Goal: Task Accomplishment & Management: Complete application form

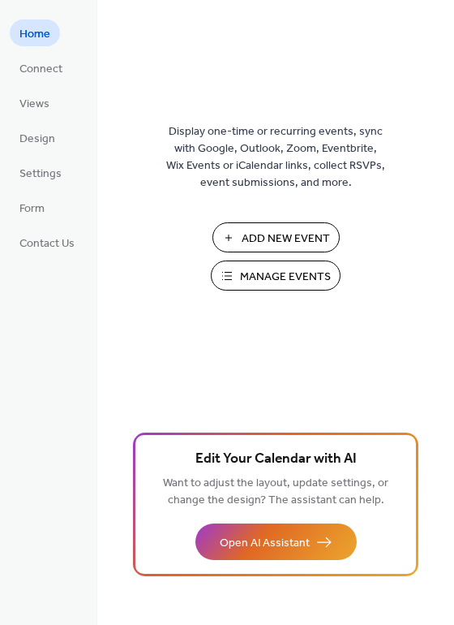
click at [253, 283] on span "Manage Events" at bounding box center [285, 277] width 91 height 17
click at [283, 226] on button "Add New Event" at bounding box center [276, 237] width 127 height 30
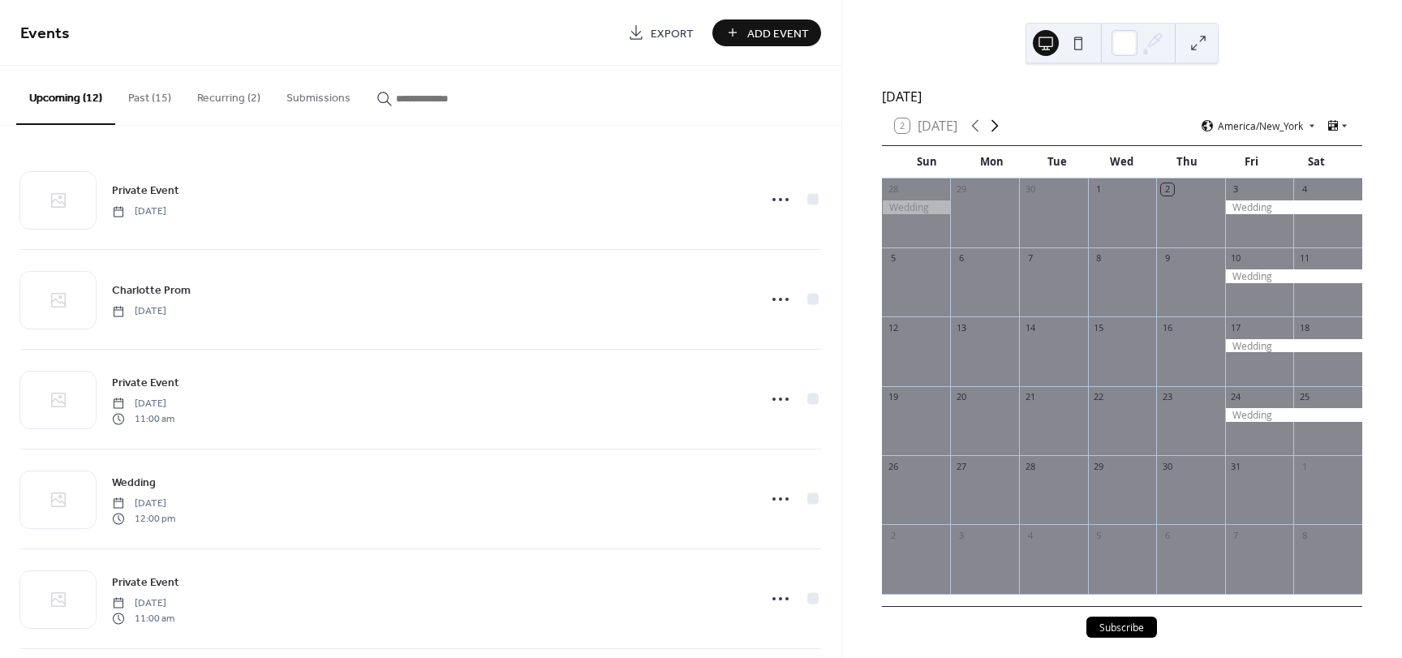
click at [990, 133] on icon at bounding box center [994, 125] width 19 height 19
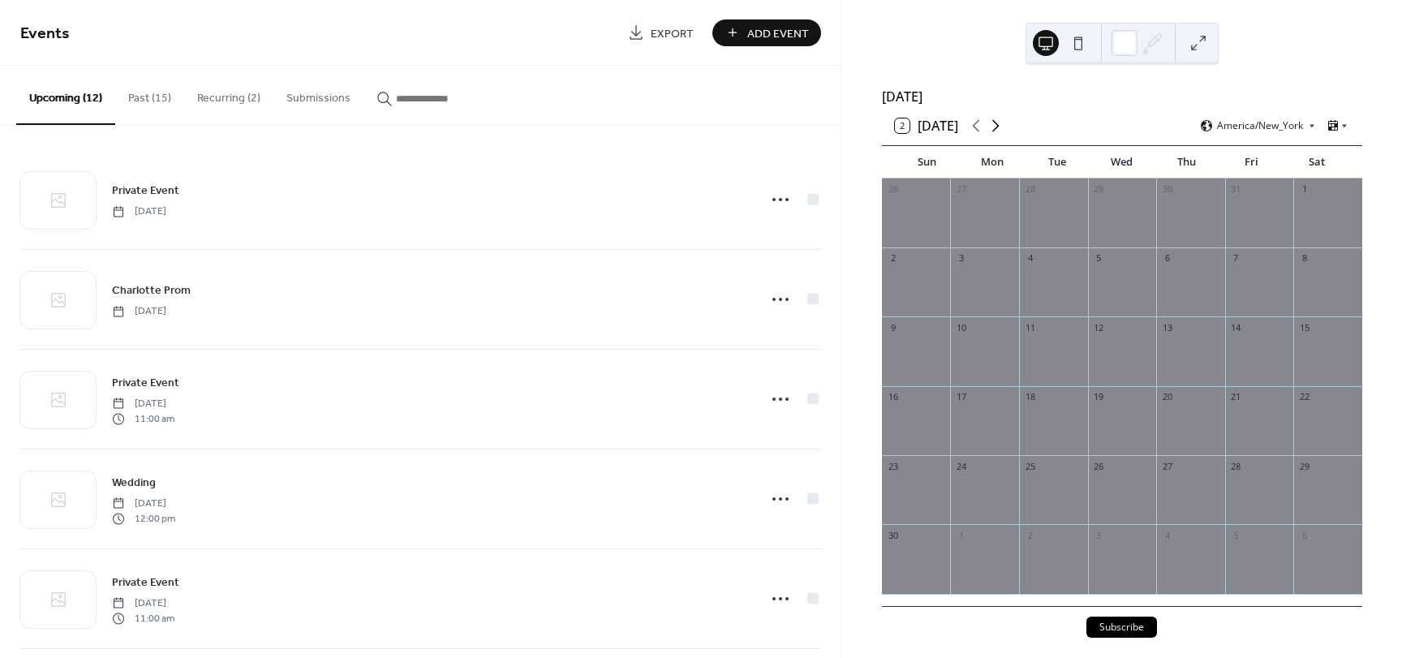
click at [990, 133] on icon at bounding box center [995, 125] width 19 height 19
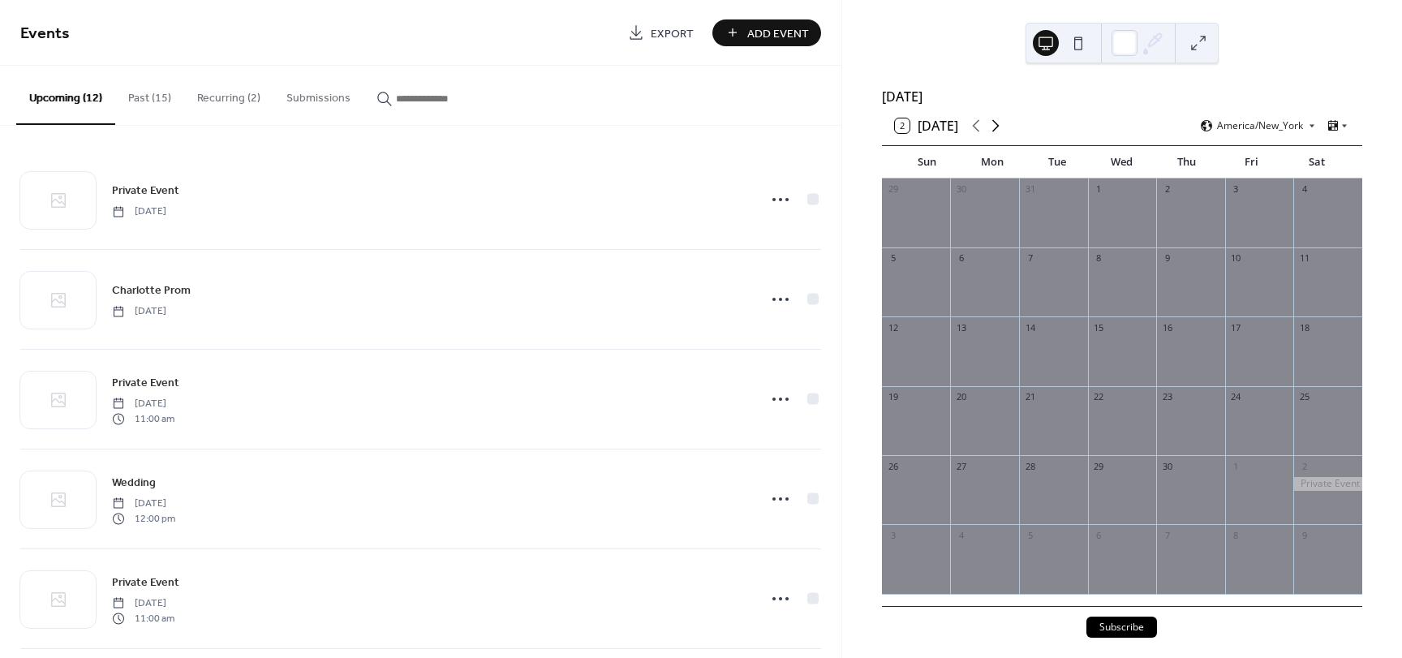
click at [990, 133] on icon at bounding box center [995, 125] width 19 height 19
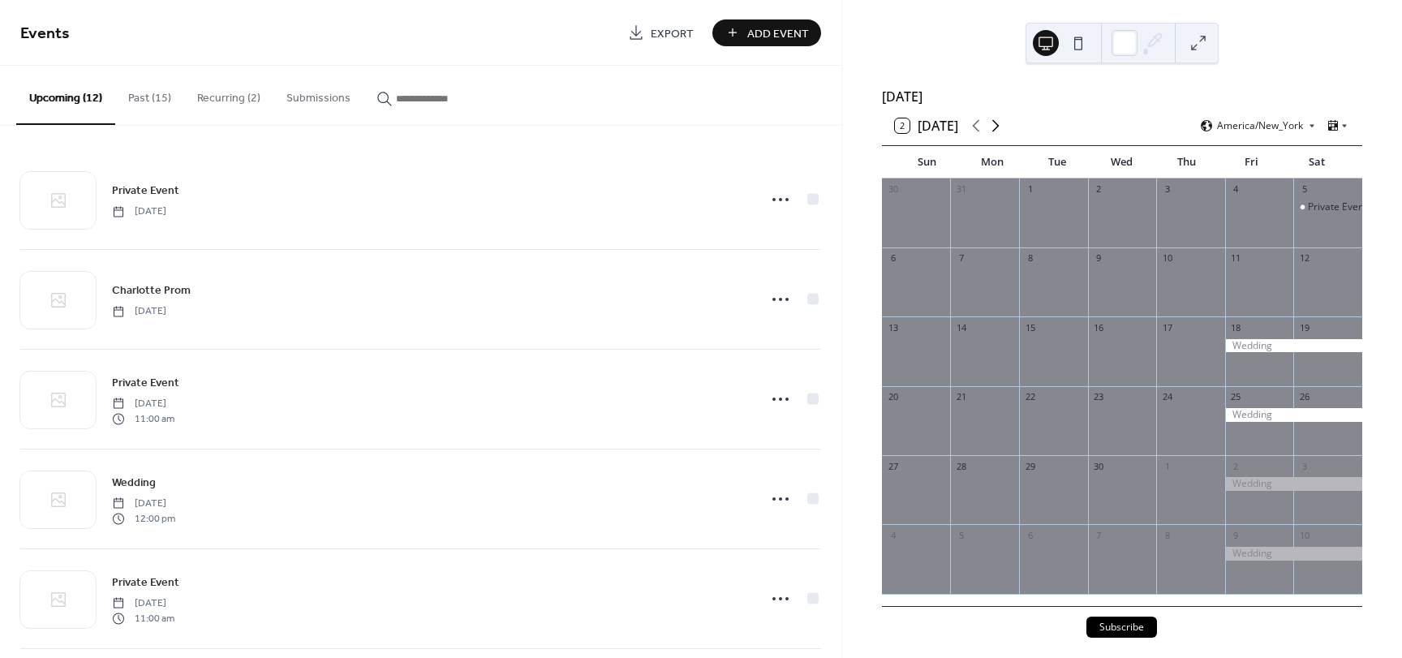
click at [990, 133] on icon at bounding box center [995, 125] width 19 height 19
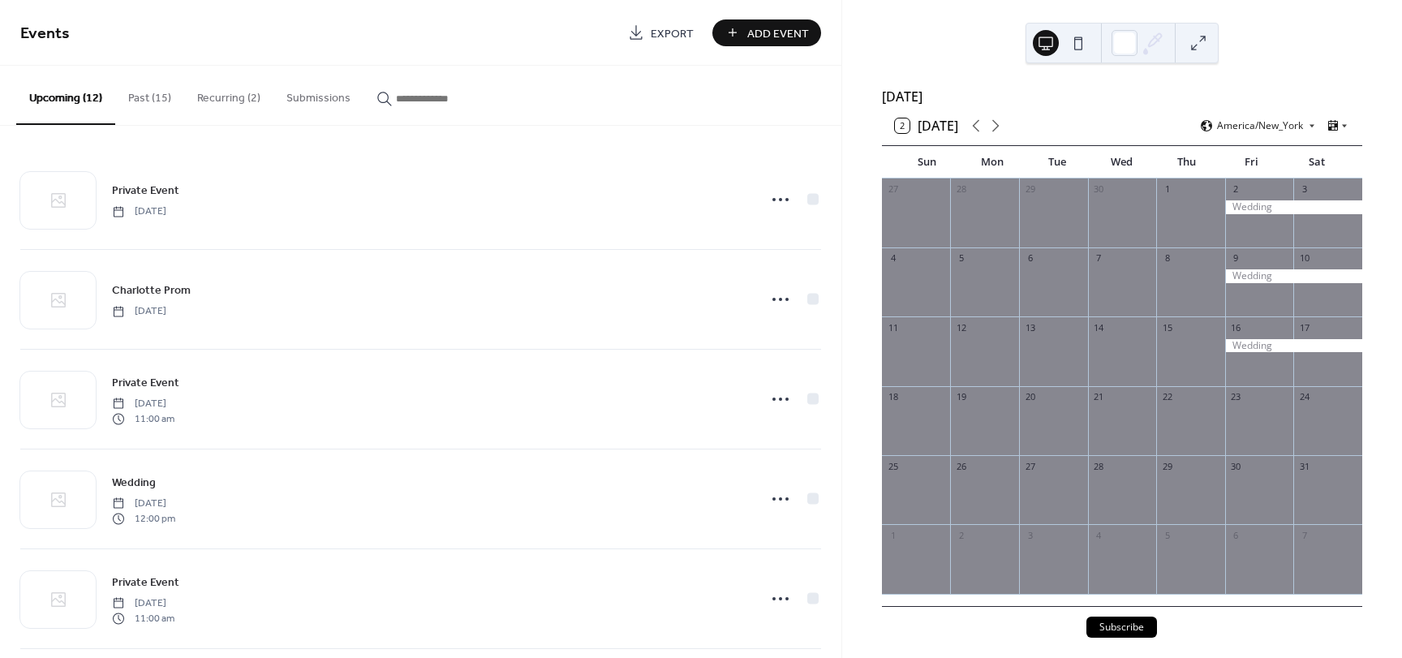
click at [1256, 214] on div at bounding box center [1293, 207] width 137 height 14
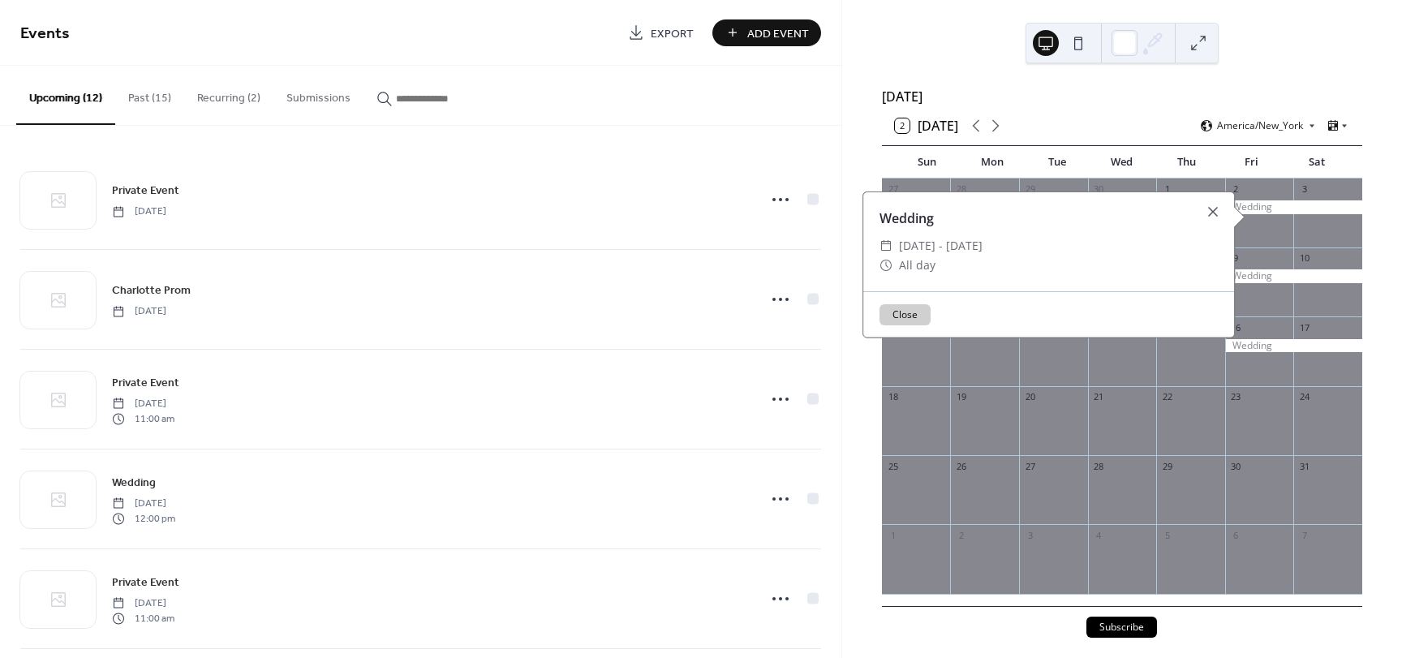
click at [880, 252] on div "​" at bounding box center [886, 245] width 13 height 19
click at [902, 225] on div "Wedding" at bounding box center [1048, 218] width 371 height 19
click at [983, 247] on span "Fri, Oct 2 - Sat, Oct 3, 2026" at bounding box center [941, 245] width 84 height 19
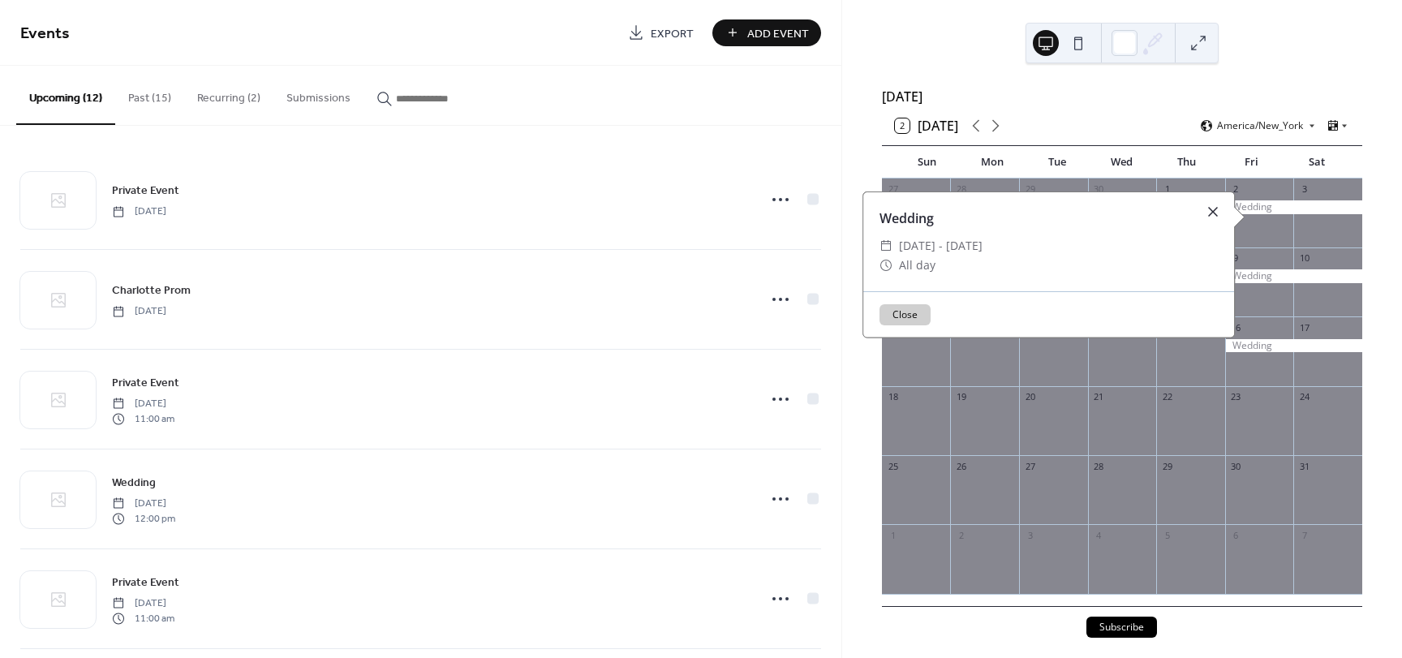
click at [1207, 210] on div at bounding box center [1213, 211] width 23 height 23
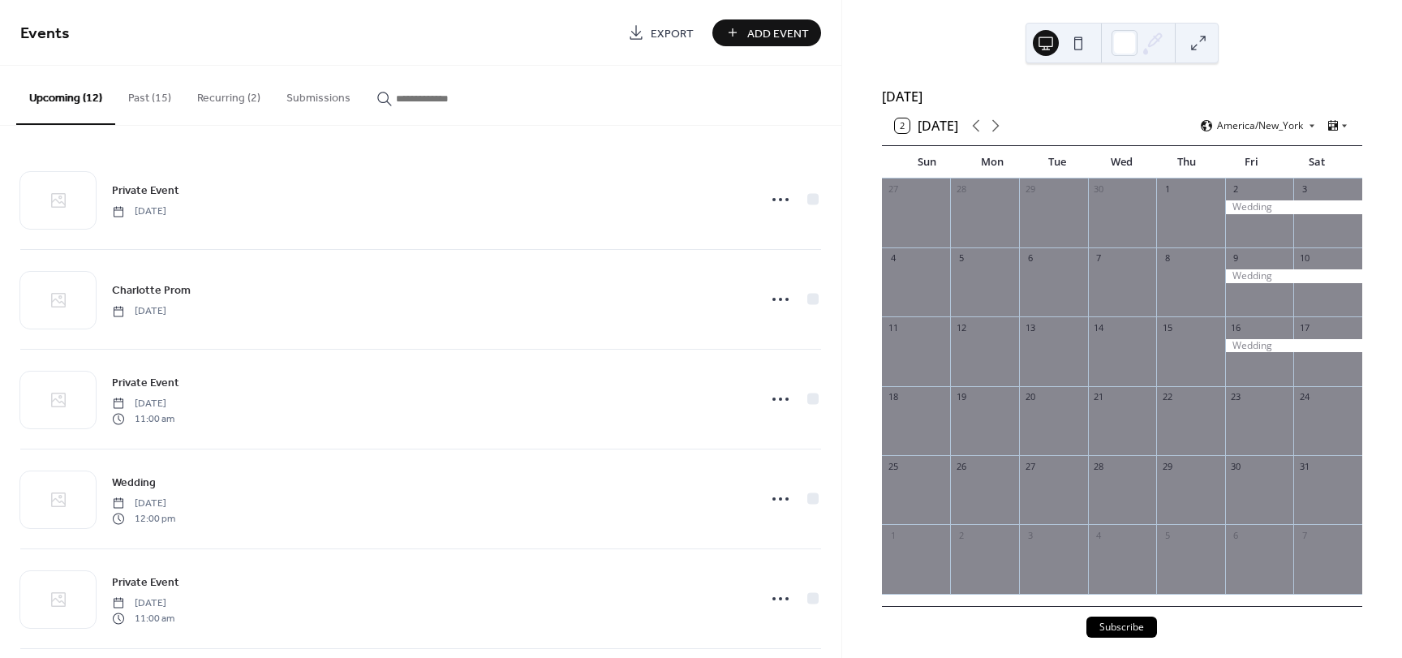
drag, startPoint x: 1277, startPoint y: 218, endPoint x: 1267, endPoint y: 216, distance: 10.0
click at [1267, 214] on div at bounding box center [1293, 207] width 137 height 14
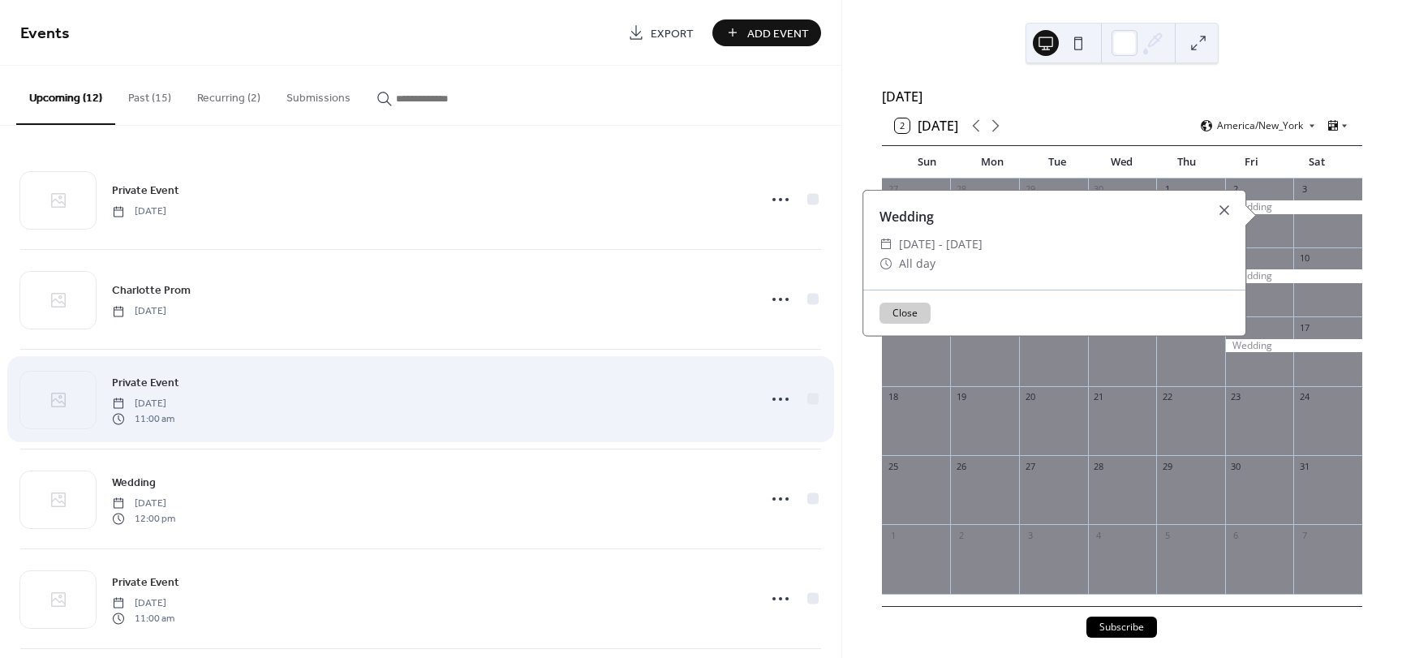
click at [707, 381] on div "Private Event Sunday, May 17, 2026 11:00 am" at bounding box center [429, 399] width 635 height 52
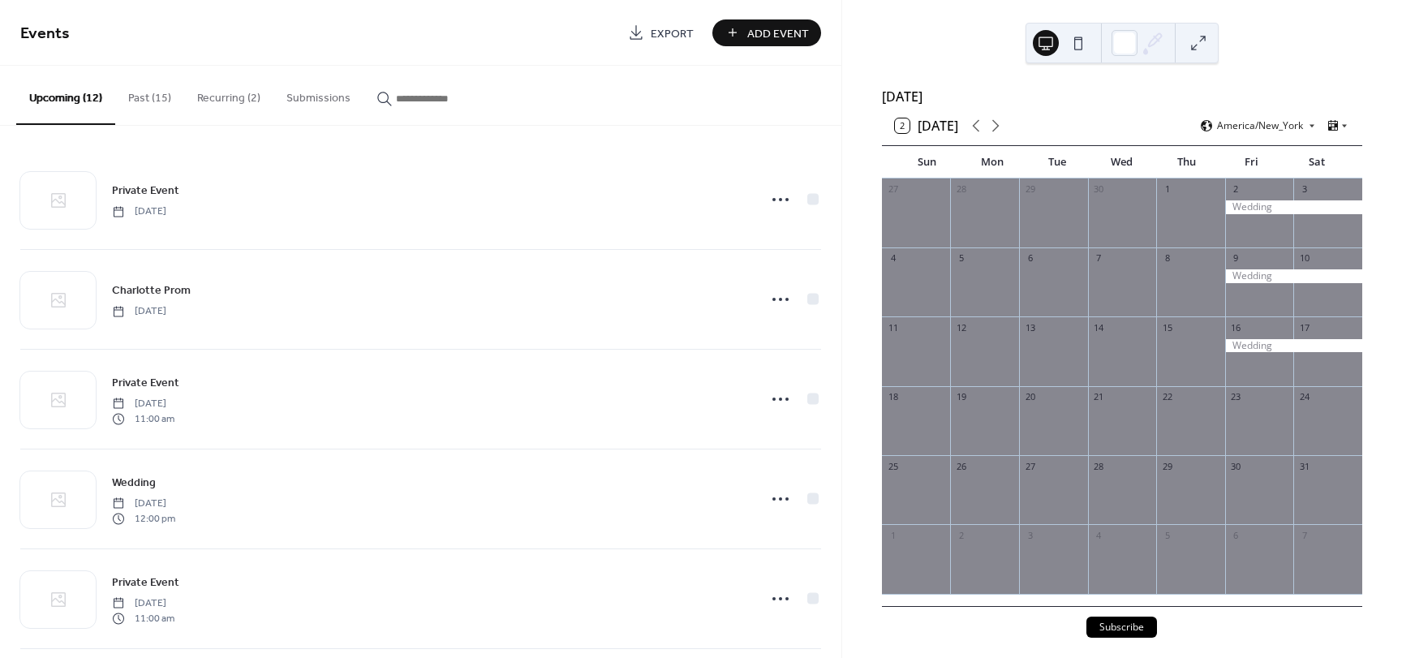
drag, startPoint x: 833, startPoint y: 262, endPoint x: 837, endPoint y: 339, distance: 77.2
click at [837, 339] on div "Private Event Saturday, May 2, 2026 Charlotte Prom Saturday, May 16, 2026 Priva…" at bounding box center [420, 392] width 841 height 532
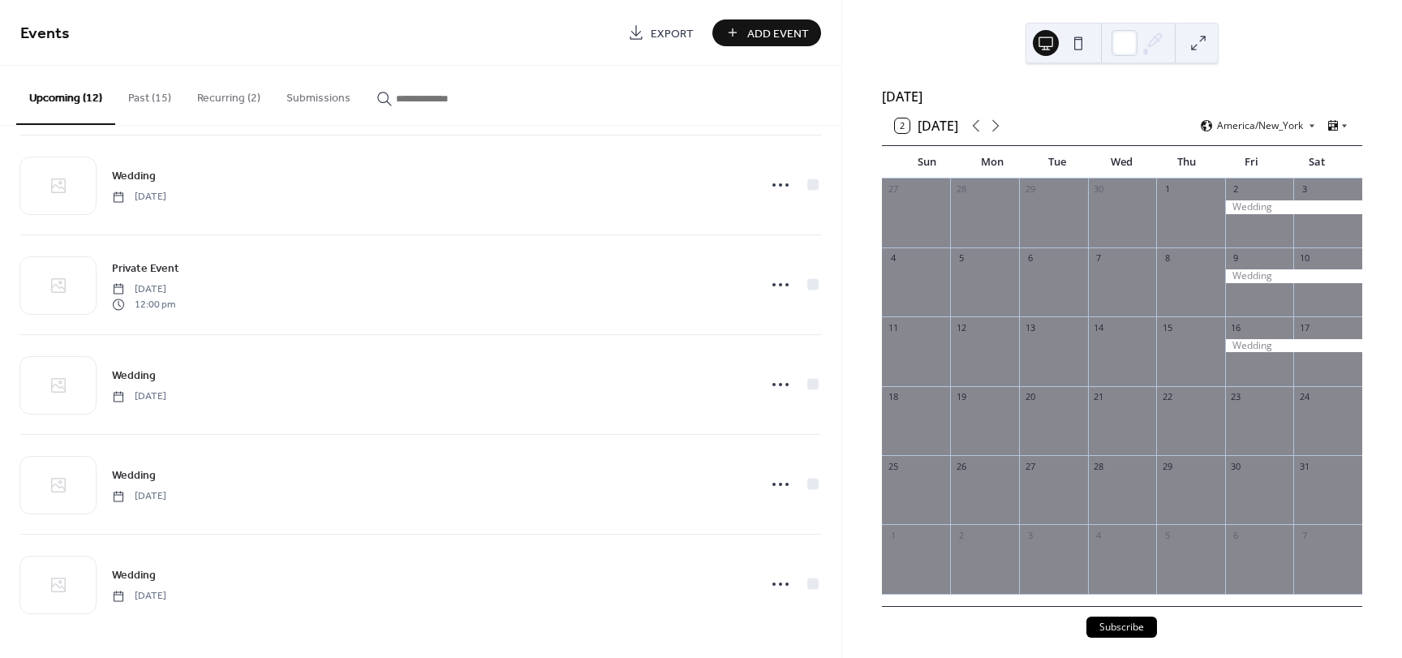
click at [48, 98] on button "Upcoming (12)" at bounding box center [65, 95] width 99 height 59
click at [764, 38] on span "Add Event" at bounding box center [778, 33] width 62 height 17
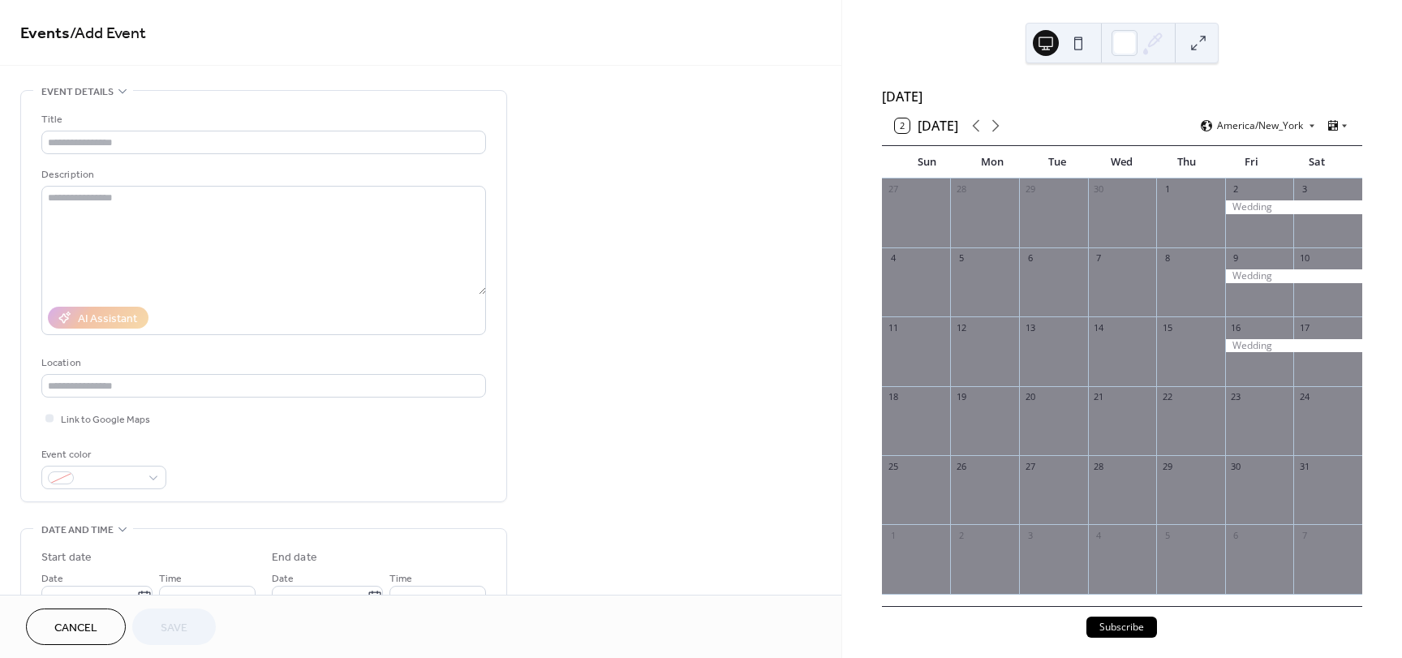
click at [67, 637] on span "Cancel" at bounding box center [75, 628] width 43 height 17
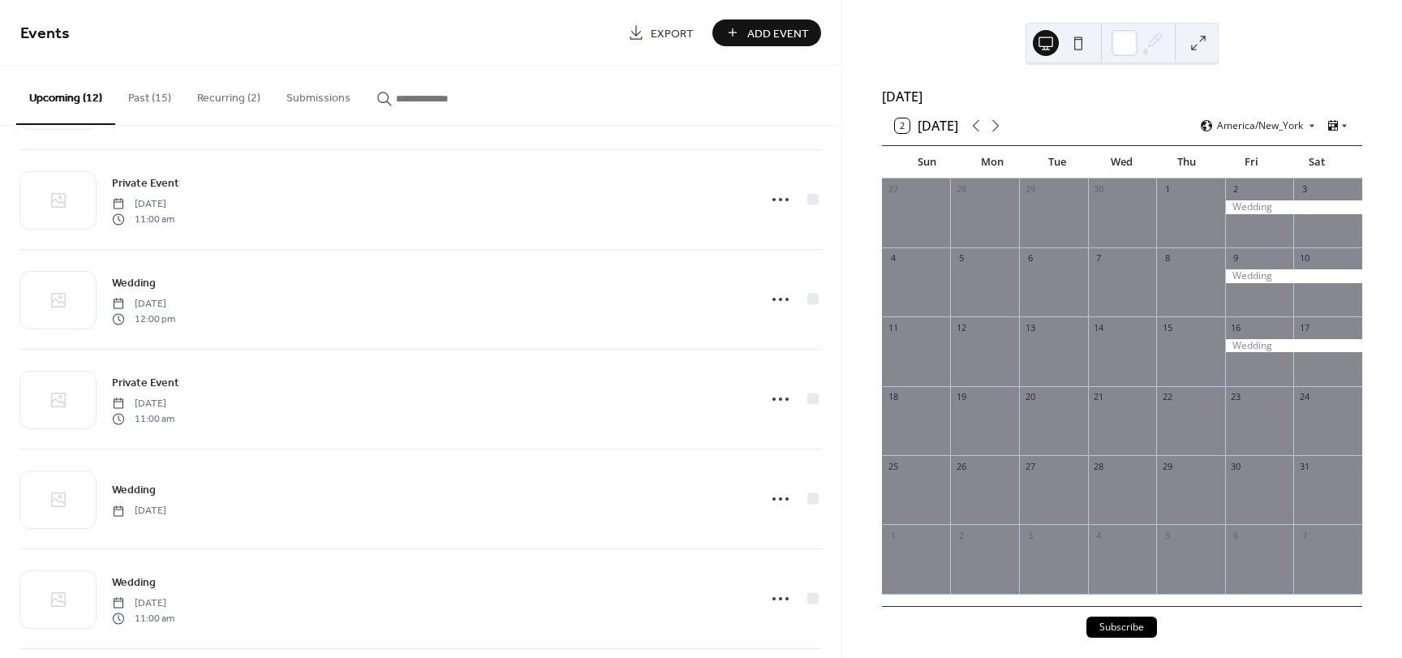
scroll to position [152, 0]
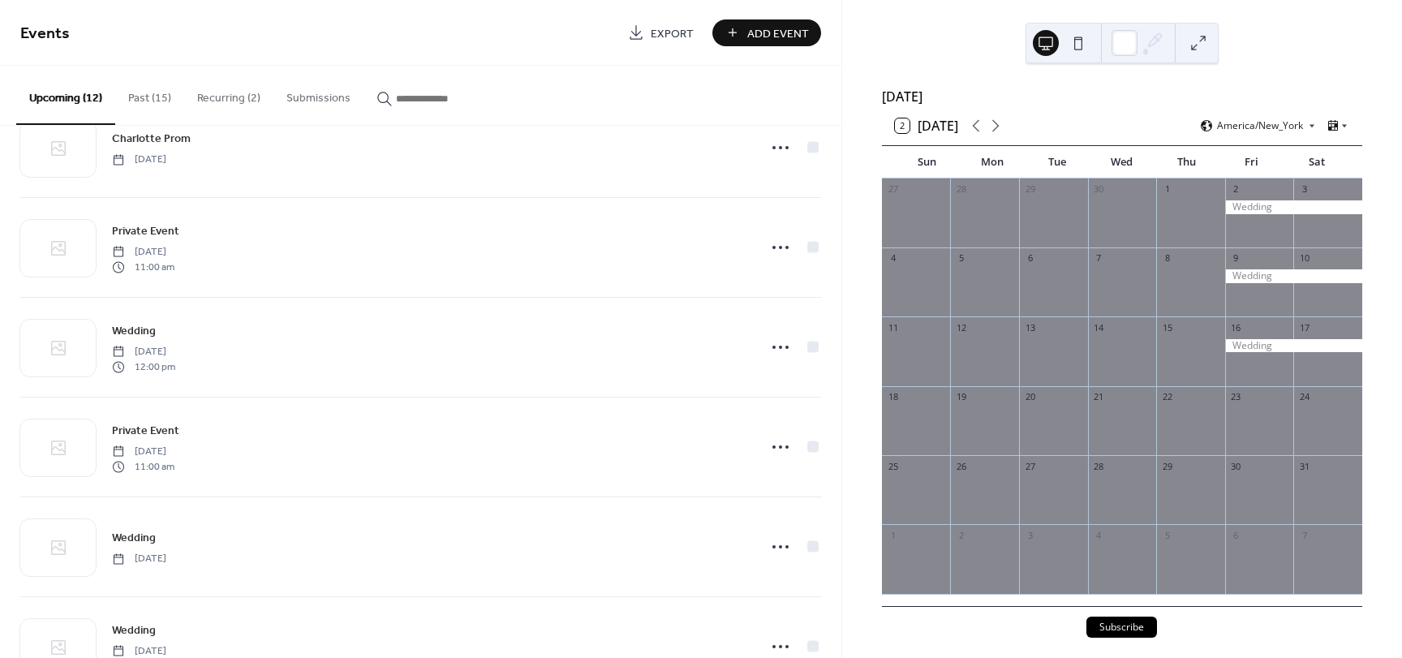
click at [1268, 353] on div at bounding box center [1293, 346] width 137 height 14
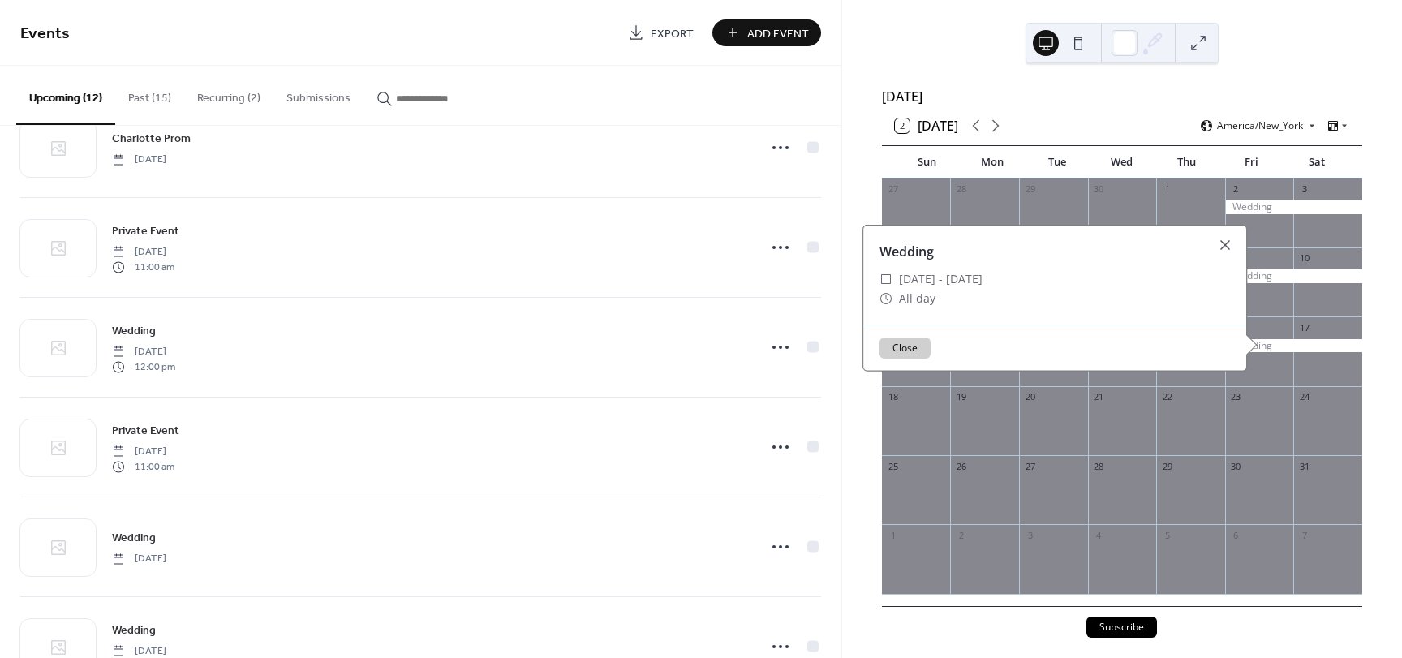
click at [1280, 283] on div at bounding box center [1293, 276] width 137 height 14
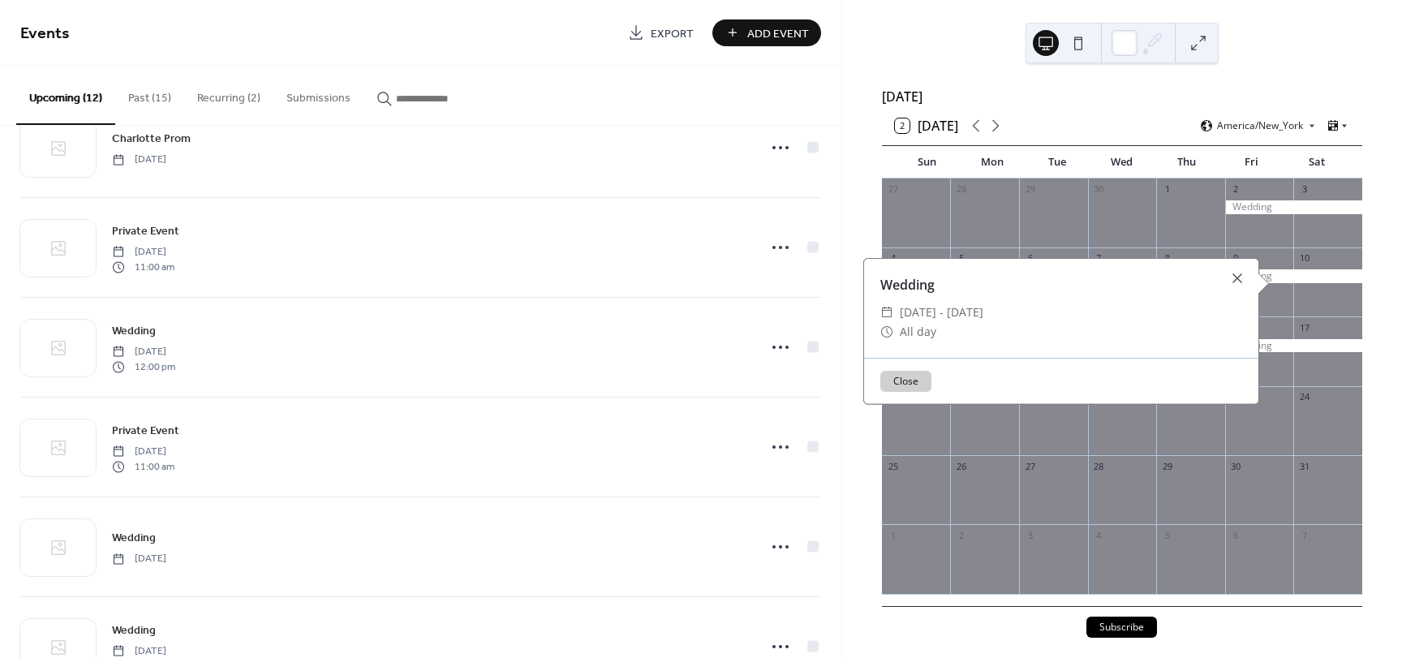
click at [1287, 214] on div at bounding box center [1293, 207] width 137 height 14
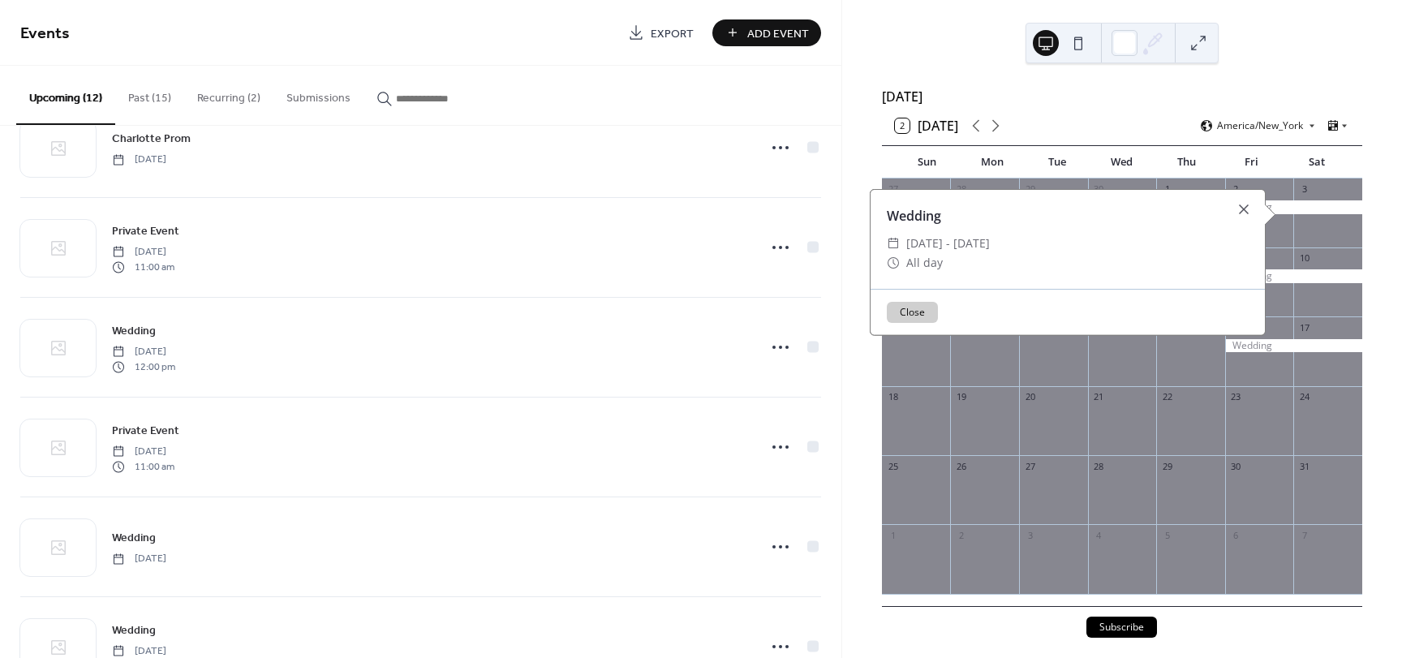
click at [889, 244] on div "​" at bounding box center [893, 243] width 13 height 19
click at [889, 264] on div "​" at bounding box center [893, 262] width 13 height 19
click at [887, 215] on div "Wedding" at bounding box center [1068, 215] width 394 height 19
click at [1246, 209] on div at bounding box center [1244, 209] width 23 height 23
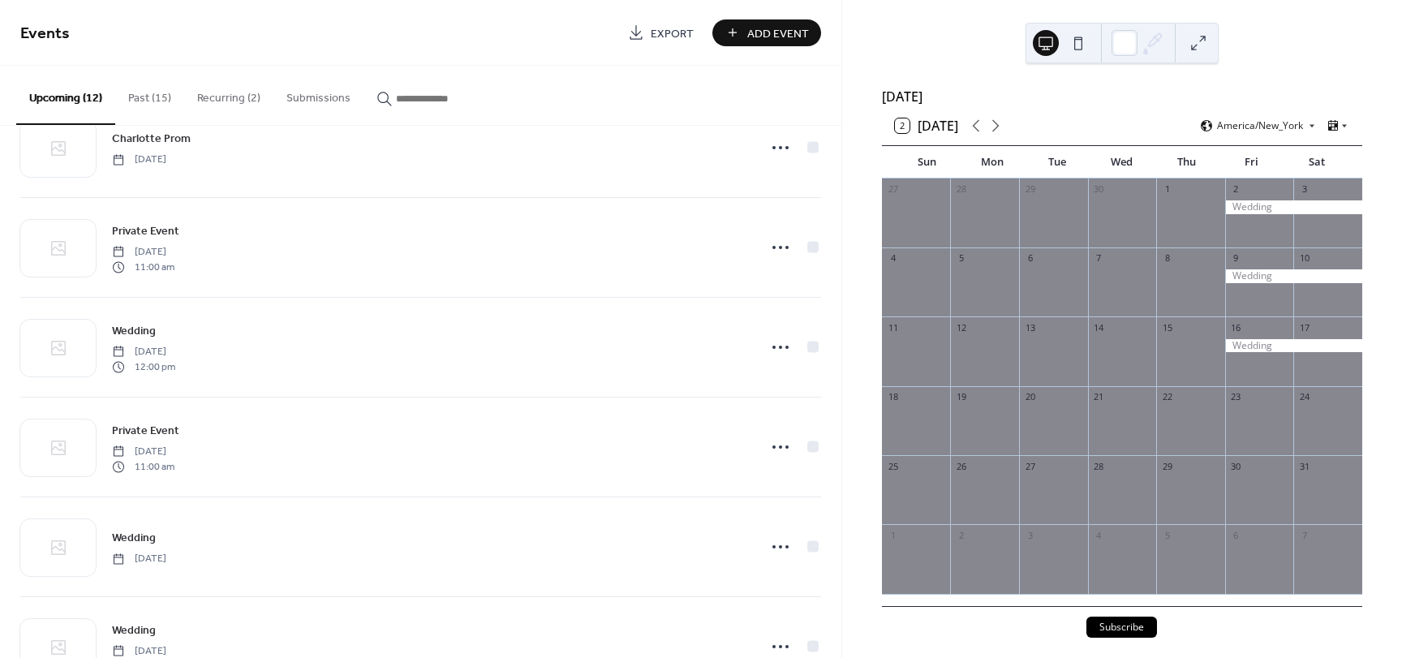
click at [319, 100] on button "Submissions" at bounding box center [318, 95] width 90 height 58
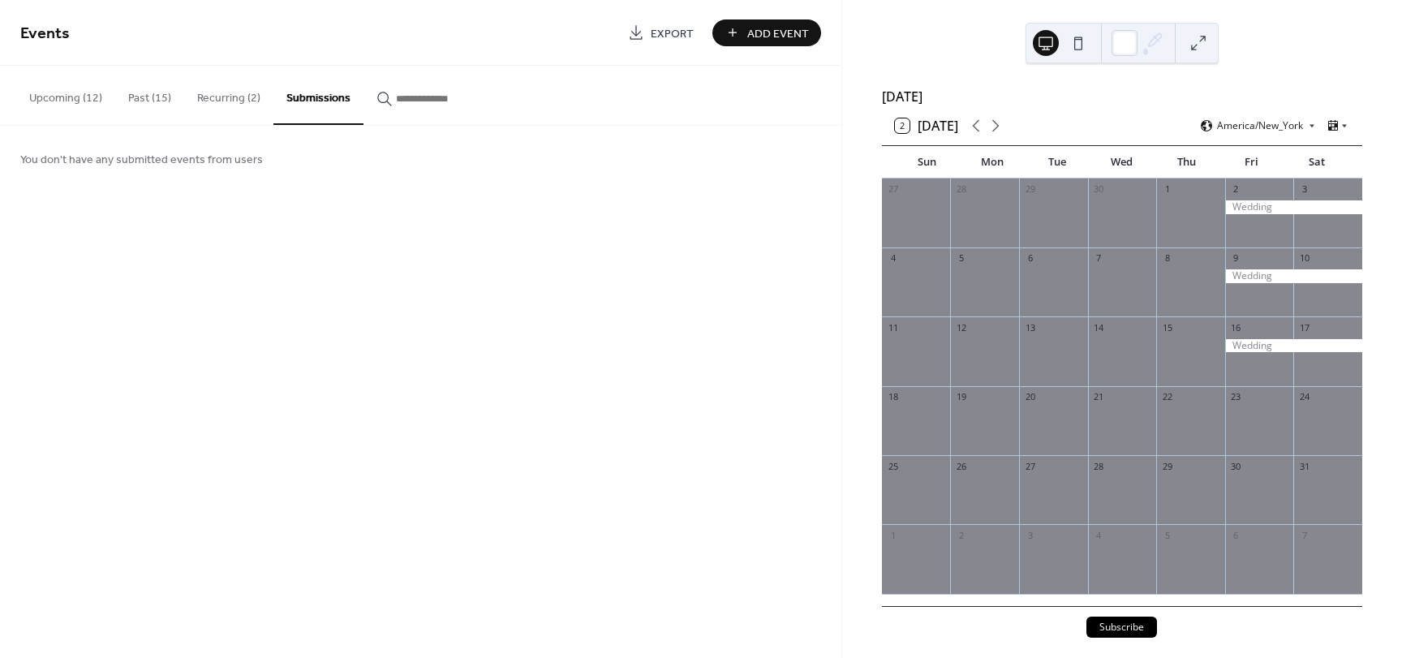
click at [239, 93] on button "Recurring (2)" at bounding box center [228, 95] width 89 height 58
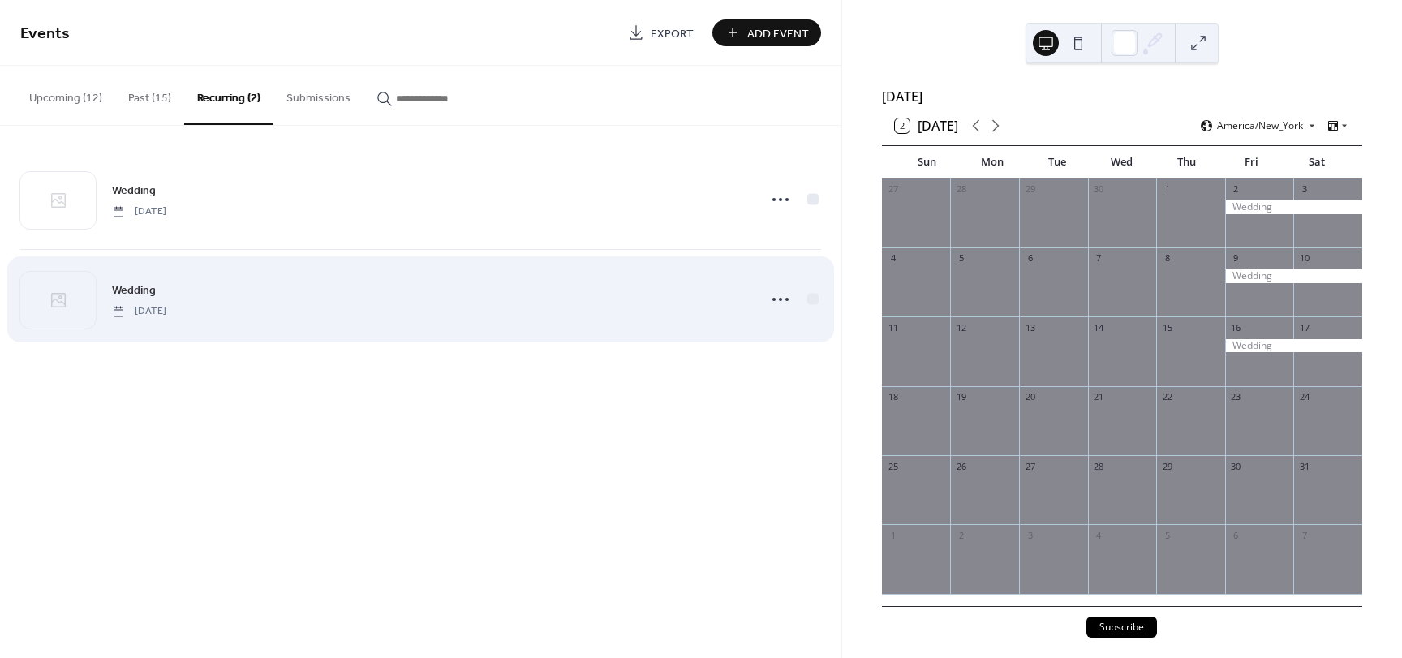
click at [142, 297] on span "Wedding" at bounding box center [134, 290] width 44 height 17
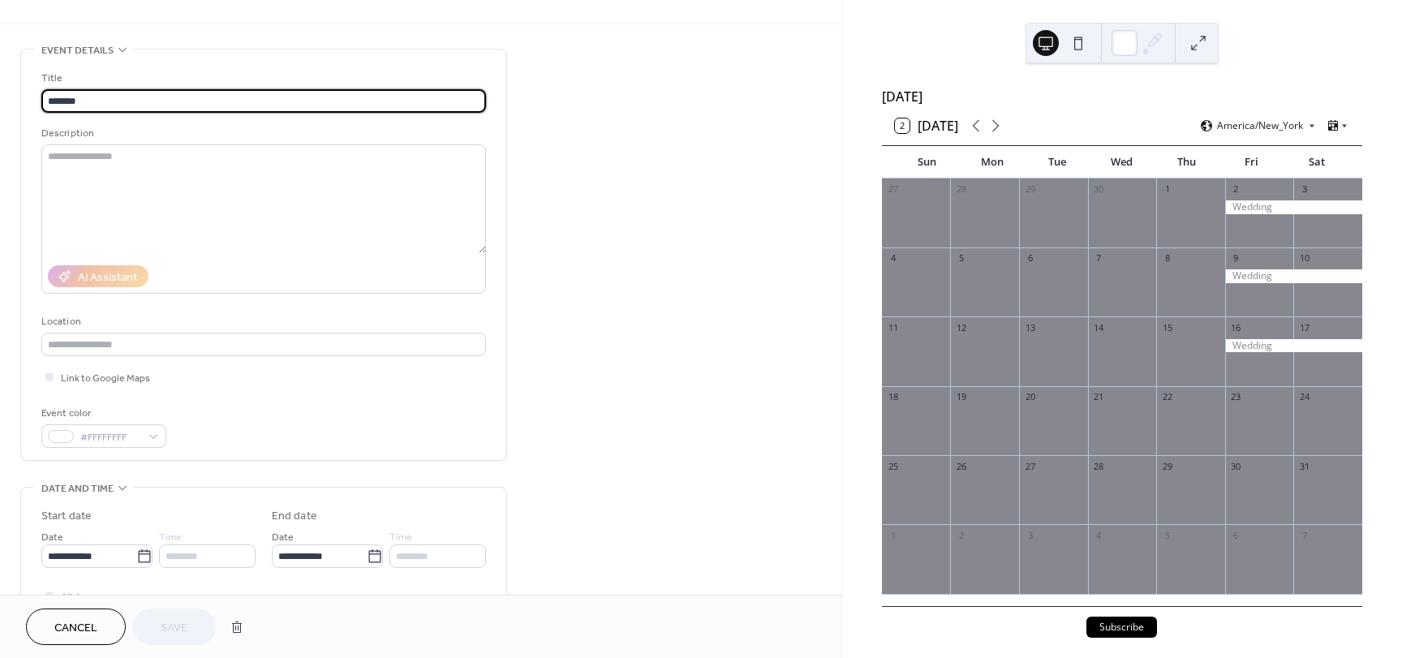
scroll to position [70, 0]
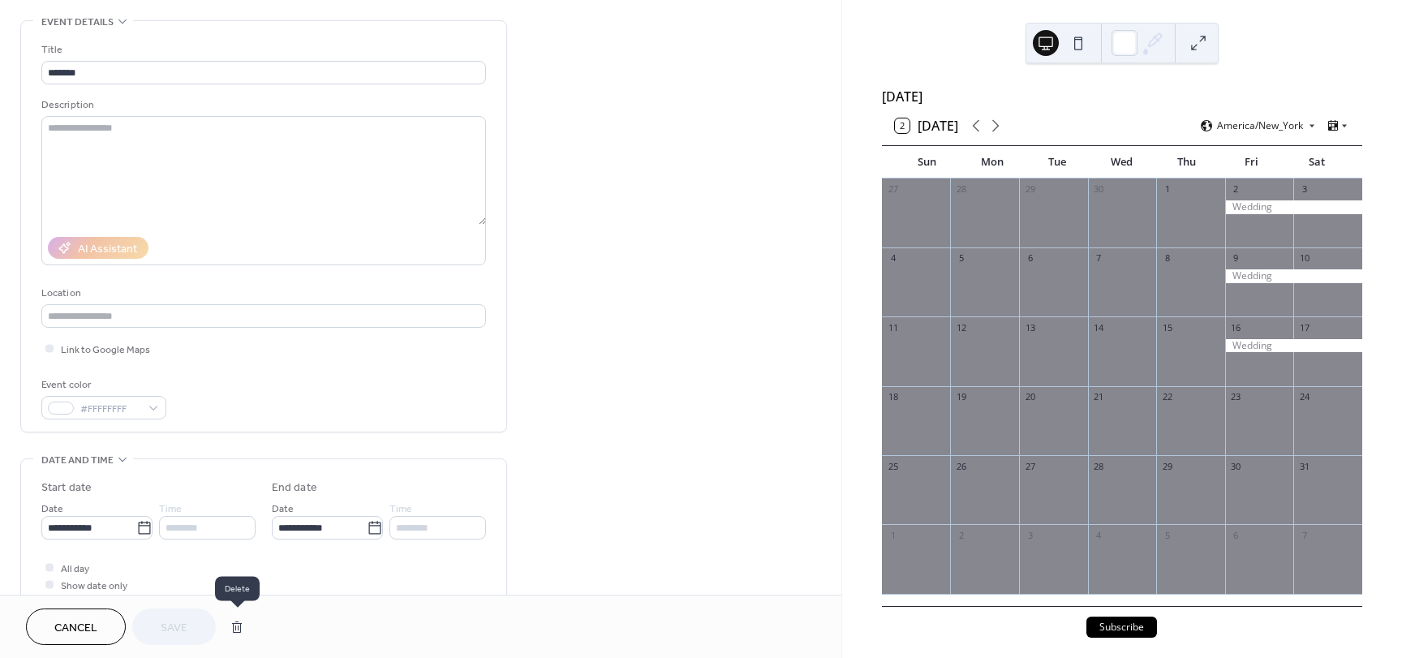
click at [231, 622] on button "button" at bounding box center [236, 627] width 29 height 32
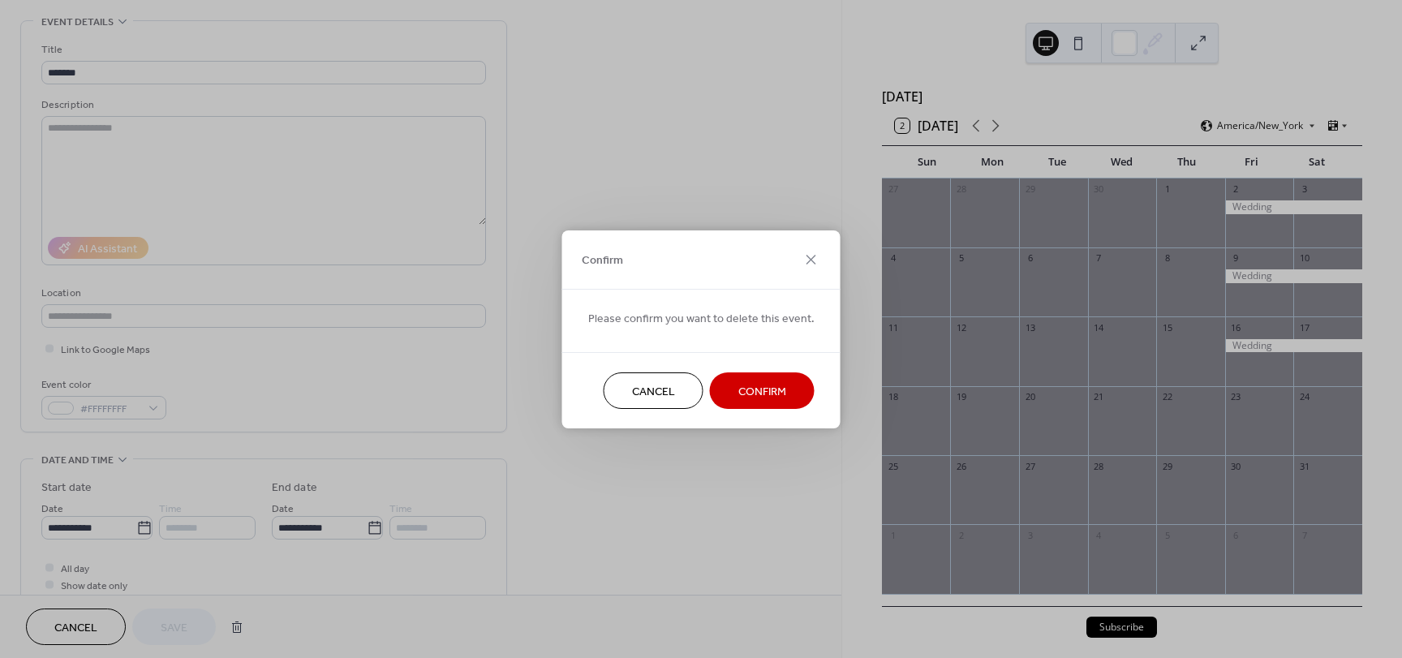
click at [750, 393] on span "Confirm" at bounding box center [762, 391] width 48 height 17
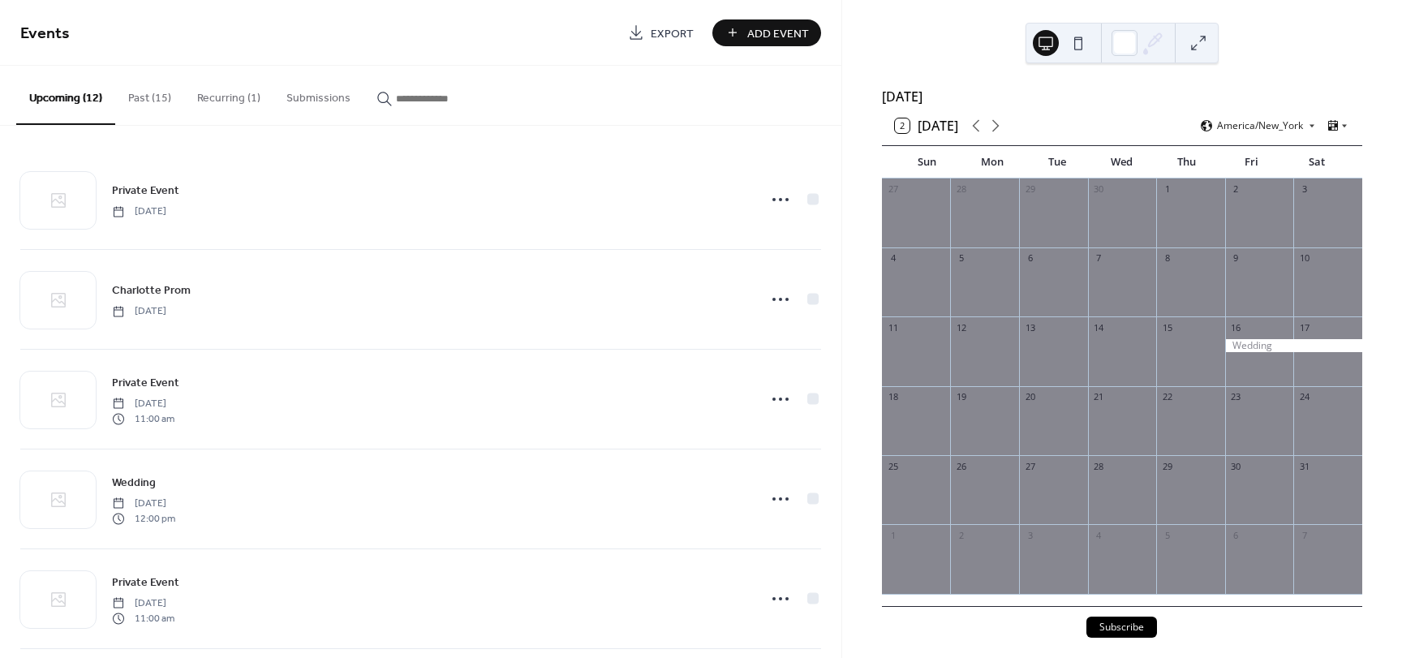
click at [773, 41] on span "Add Event" at bounding box center [778, 33] width 62 height 17
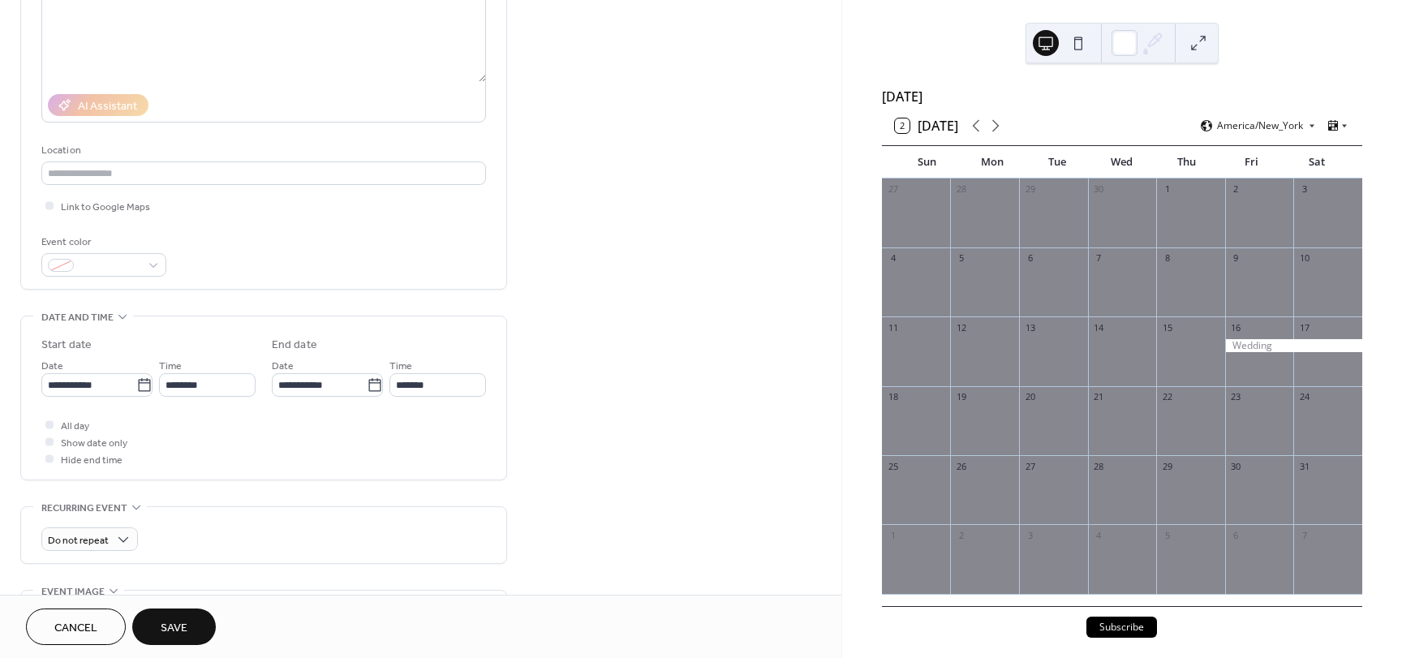
scroll to position [222, 0]
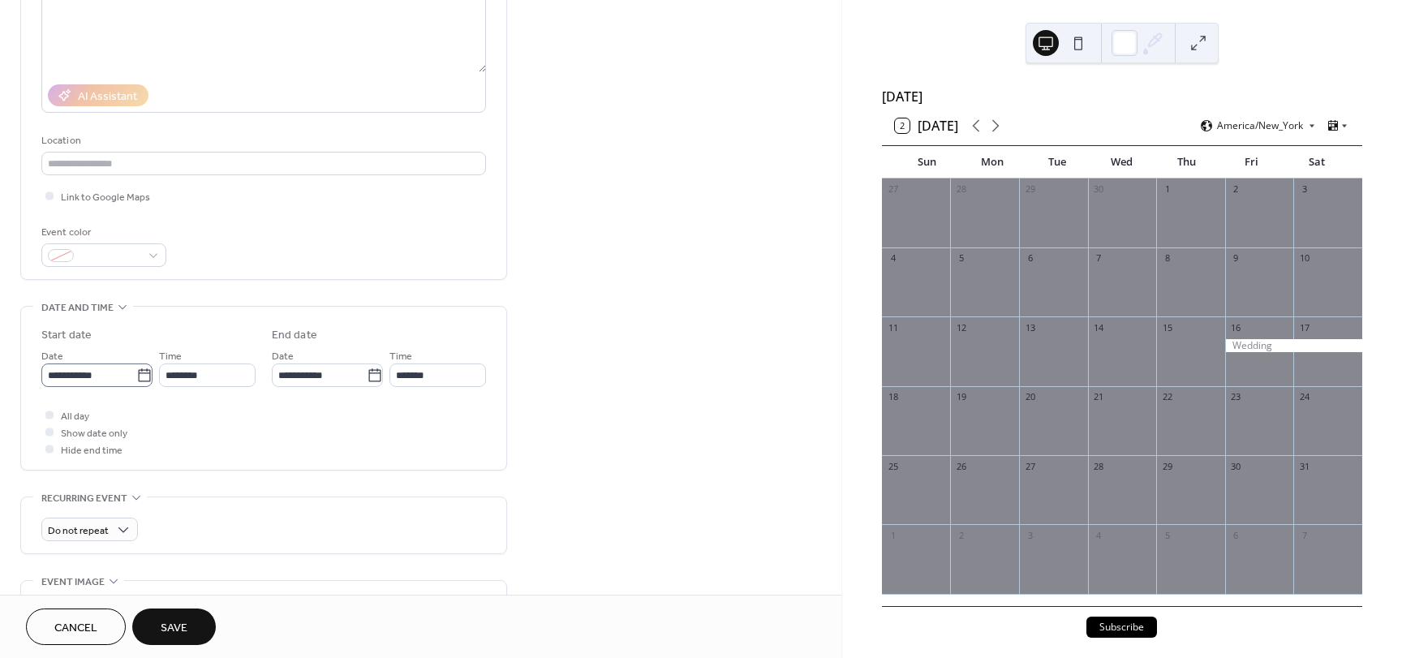
type input "*******"
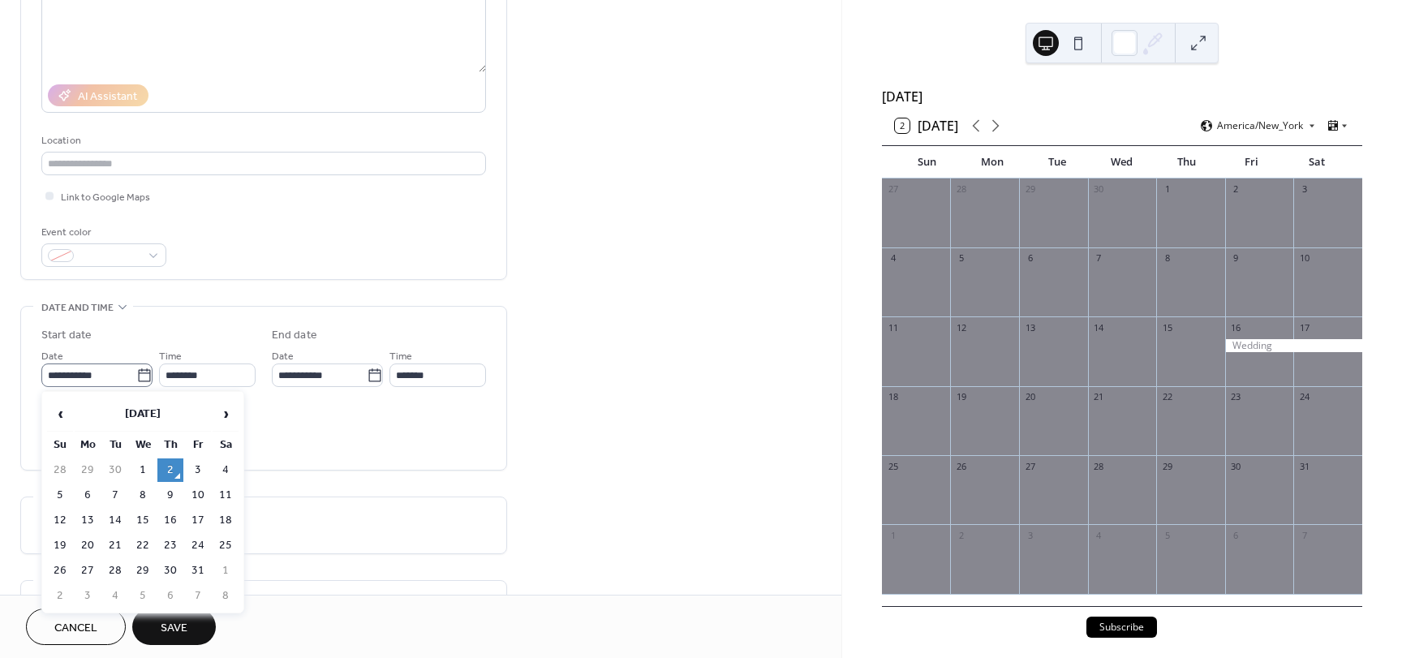
click at [136, 376] on icon at bounding box center [144, 376] width 16 height 16
click at [136, 376] on input "**********" at bounding box center [88, 376] width 95 height 24
click at [222, 407] on span "›" at bounding box center [225, 414] width 24 height 32
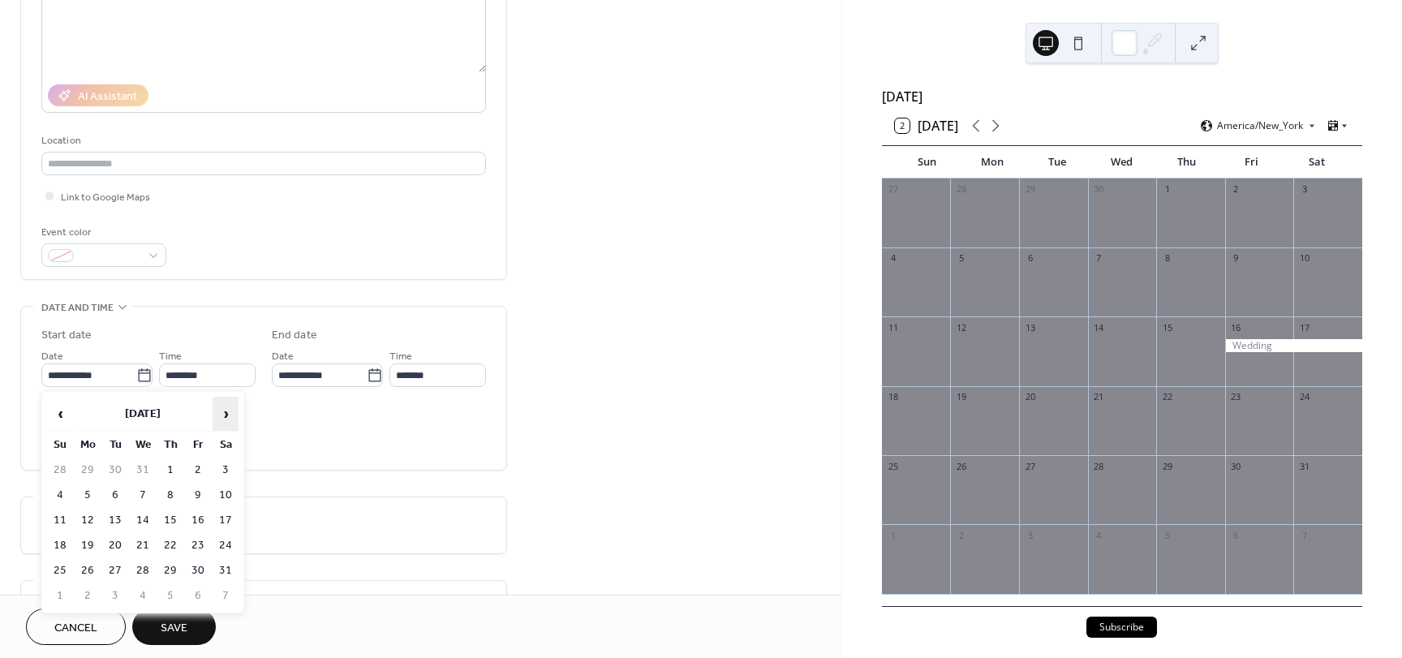
click at [222, 407] on span "›" at bounding box center [225, 414] width 24 height 32
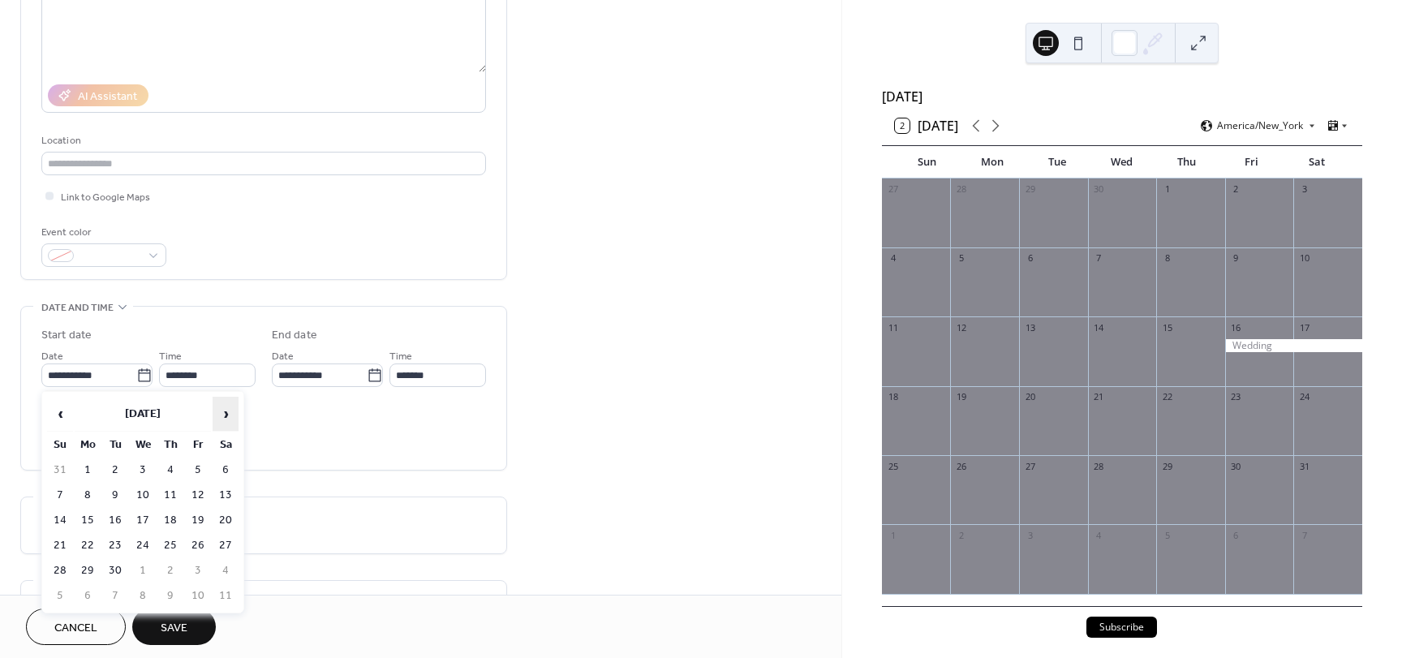
click at [222, 407] on span "›" at bounding box center [225, 414] width 24 height 32
click at [200, 492] on td "9" at bounding box center [198, 496] width 26 height 24
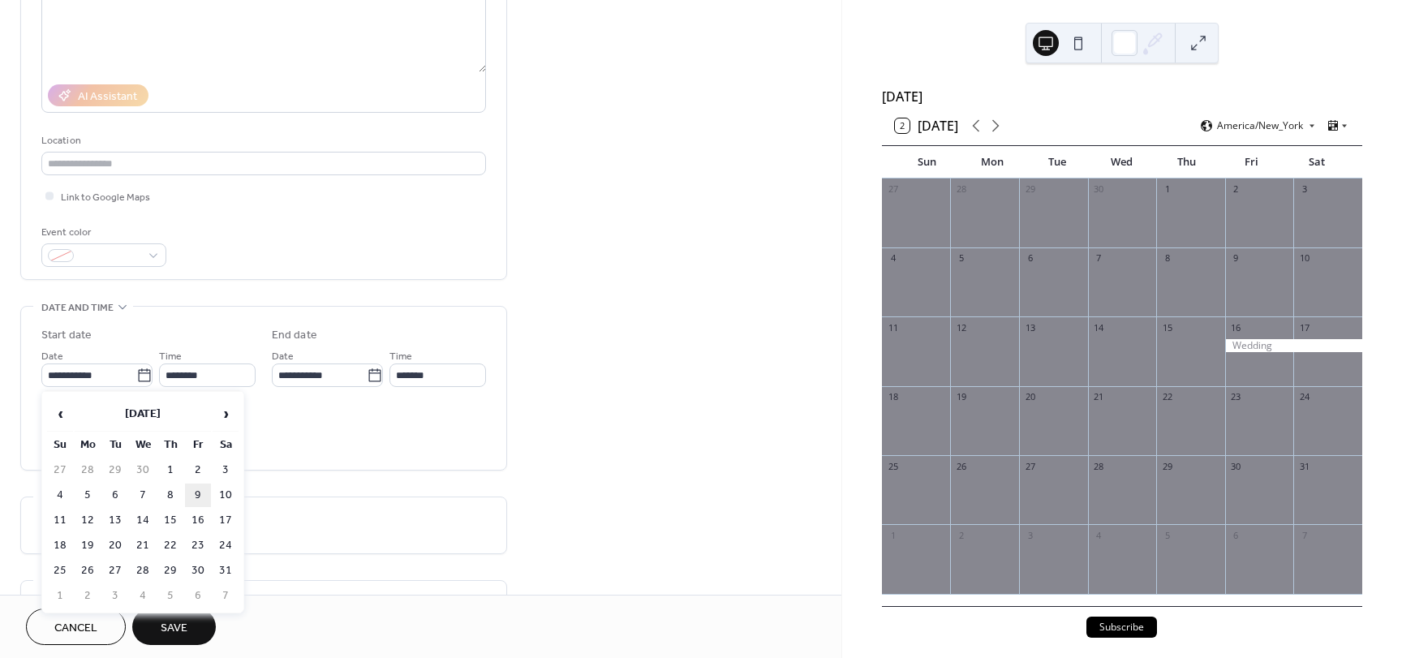
type input "**********"
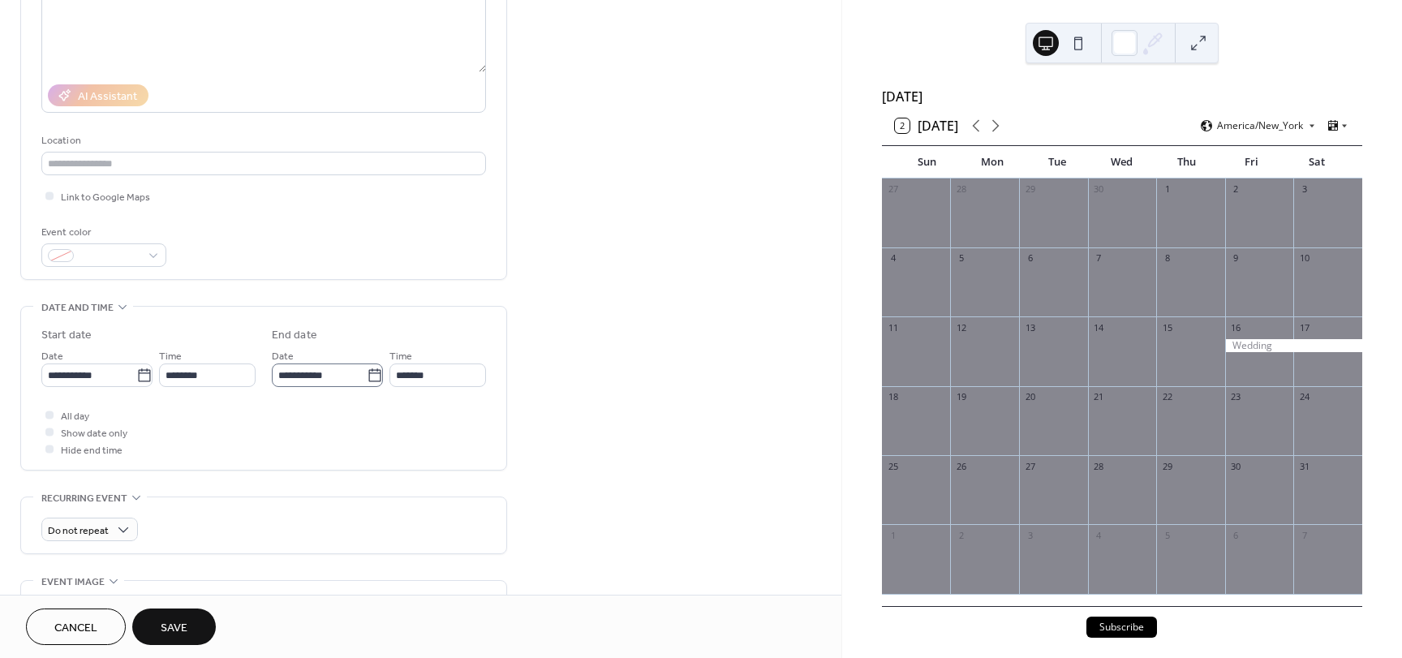
click at [367, 377] on icon at bounding box center [375, 376] width 16 height 16
click at [363, 377] on input "**********" at bounding box center [319, 376] width 95 height 24
click at [445, 484] on td "10" at bounding box center [456, 496] width 26 height 24
type input "**********"
click at [49, 411] on div at bounding box center [49, 415] width 8 height 8
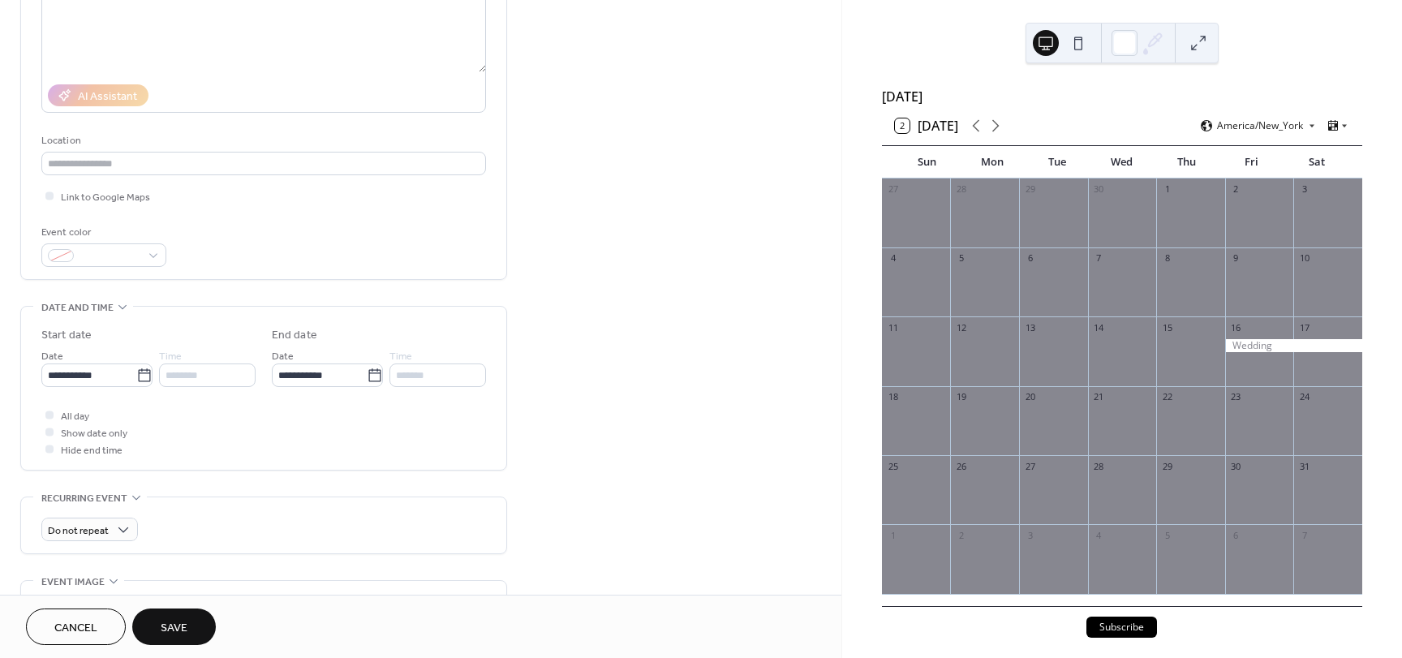
click at [173, 630] on span "Save" at bounding box center [174, 628] width 27 height 17
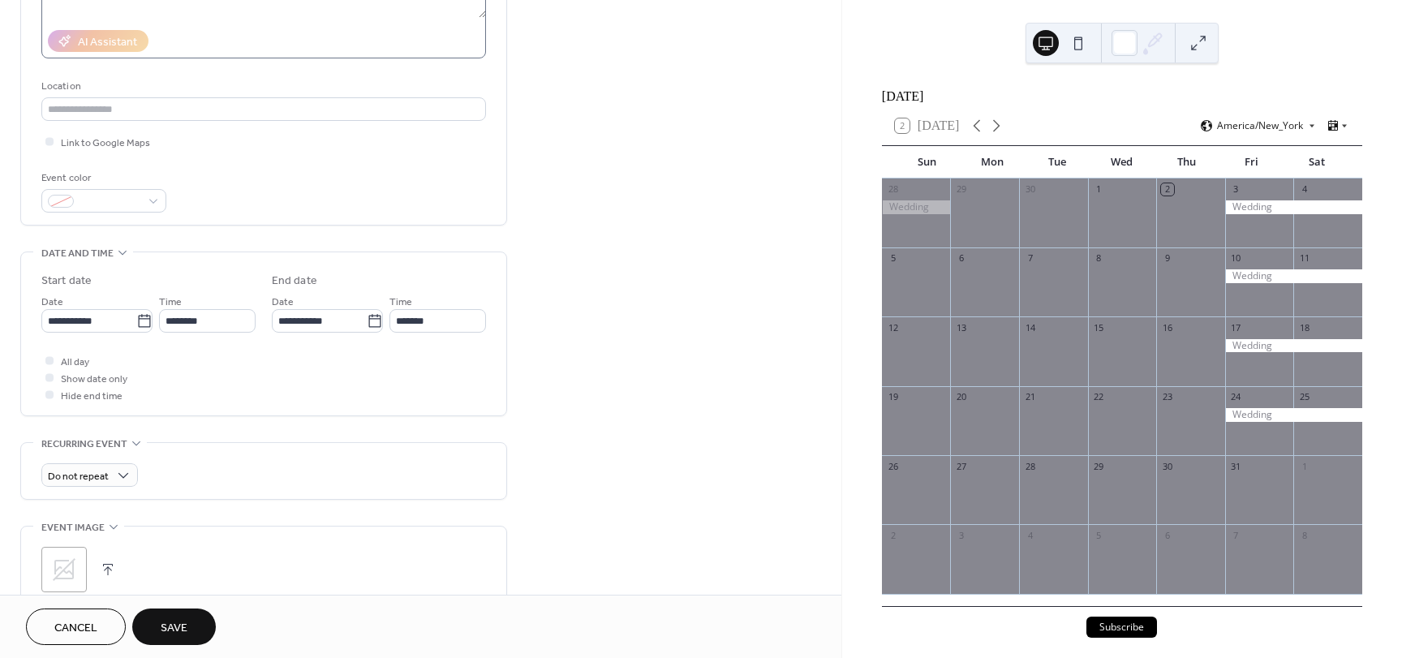
scroll to position [278, 0]
type input "*******"
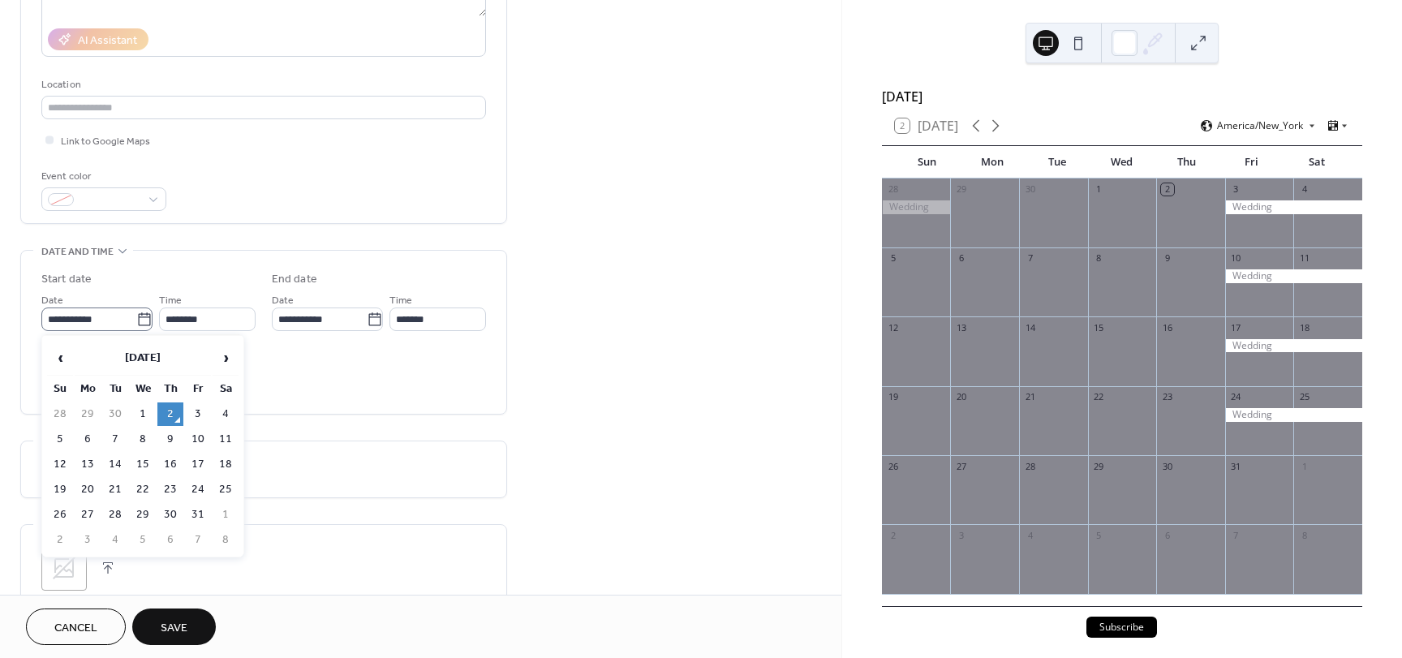
click at [141, 312] on icon at bounding box center [144, 320] width 16 height 16
click at [136, 312] on input "**********" at bounding box center [88, 320] width 95 height 24
click at [62, 357] on span "‹" at bounding box center [60, 358] width 24 height 32
click at [193, 494] on td "26" at bounding box center [198, 490] width 26 height 24
type input "**********"
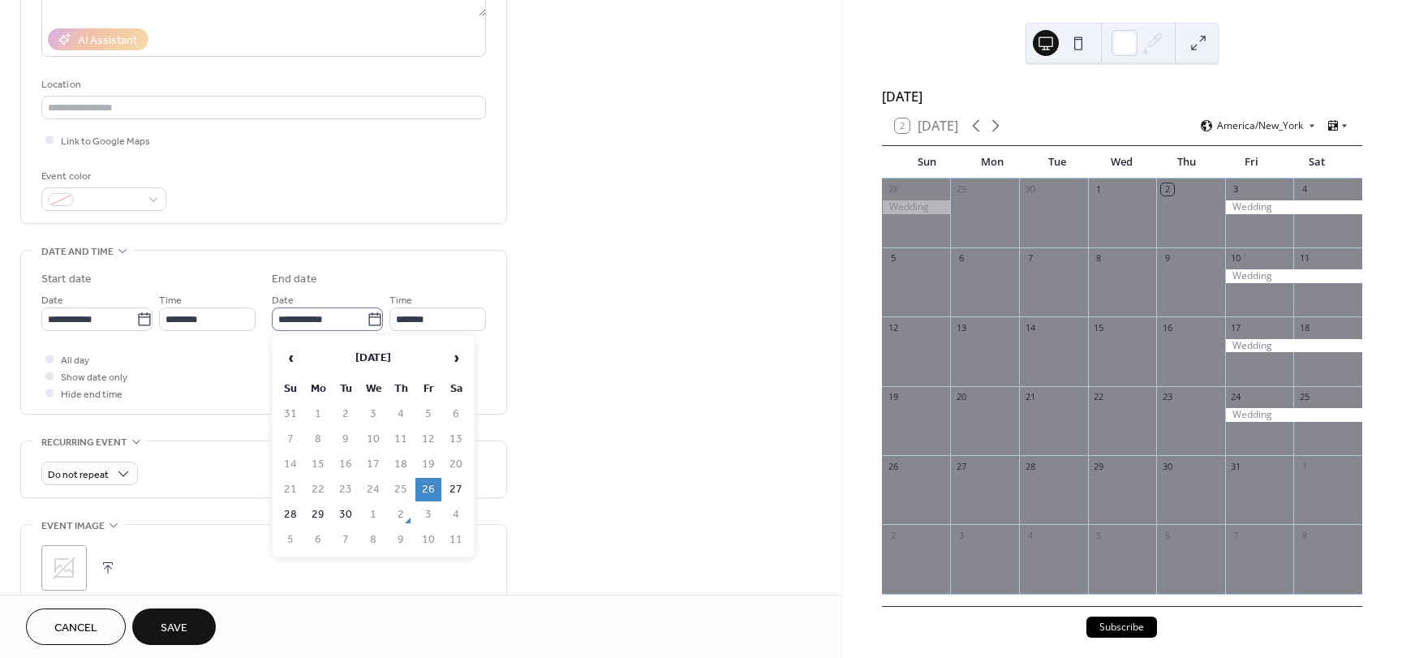
click at [370, 320] on icon at bounding box center [375, 320] width 16 height 16
click at [367, 320] on input "**********" at bounding box center [319, 320] width 95 height 24
click at [452, 491] on td "27" at bounding box center [456, 490] width 26 height 24
type input "**********"
click at [51, 360] on div at bounding box center [49, 359] width 8 height 8
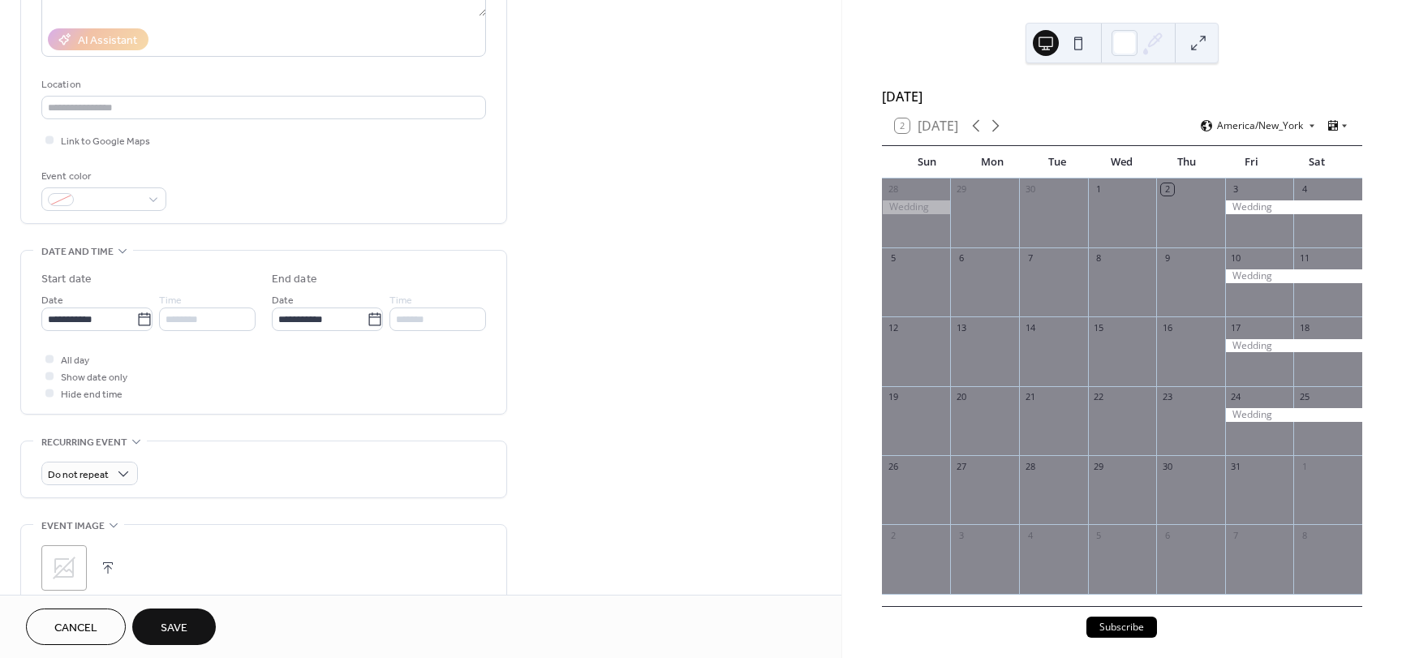
click at [164, 632] on span "Save" at bounding box center [174, 628] width 27 height 17
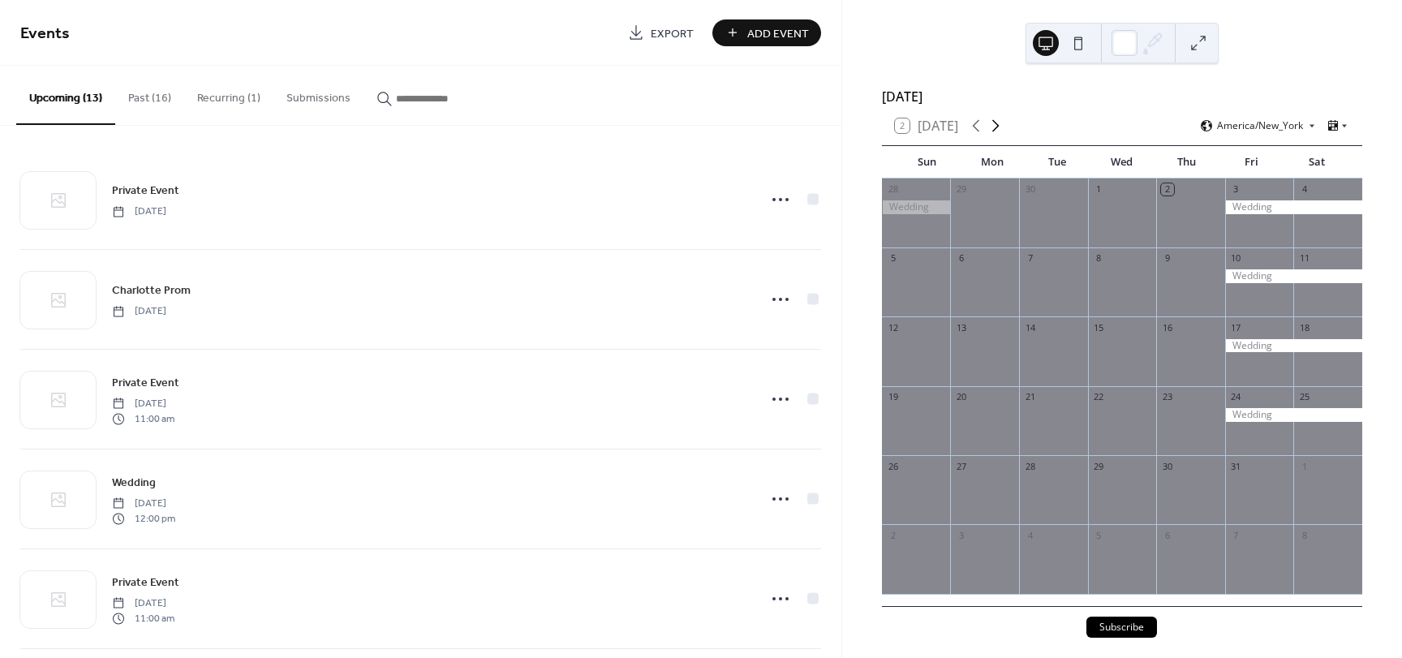
click at [998, 136] on icon at bounding box center [995, 125] width 19 height 19
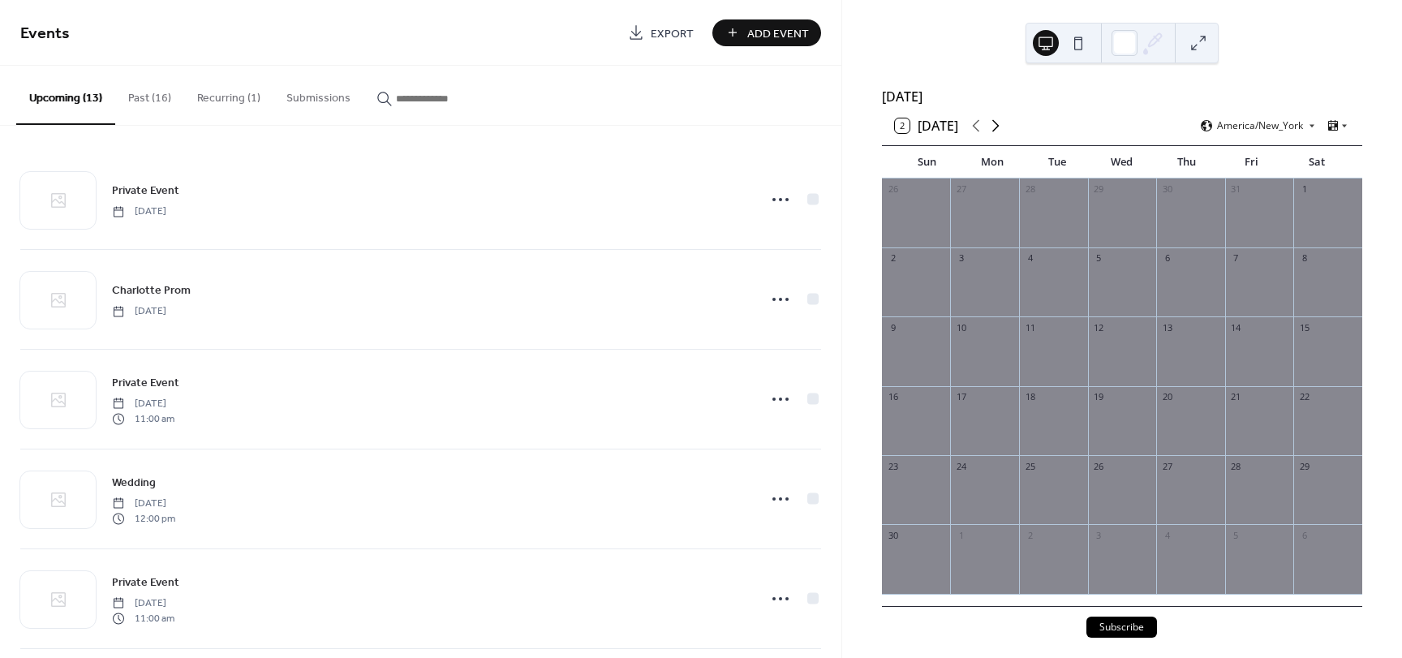
click at [998, 136] on icon at bounding box center [995, 125] width 19 height 19
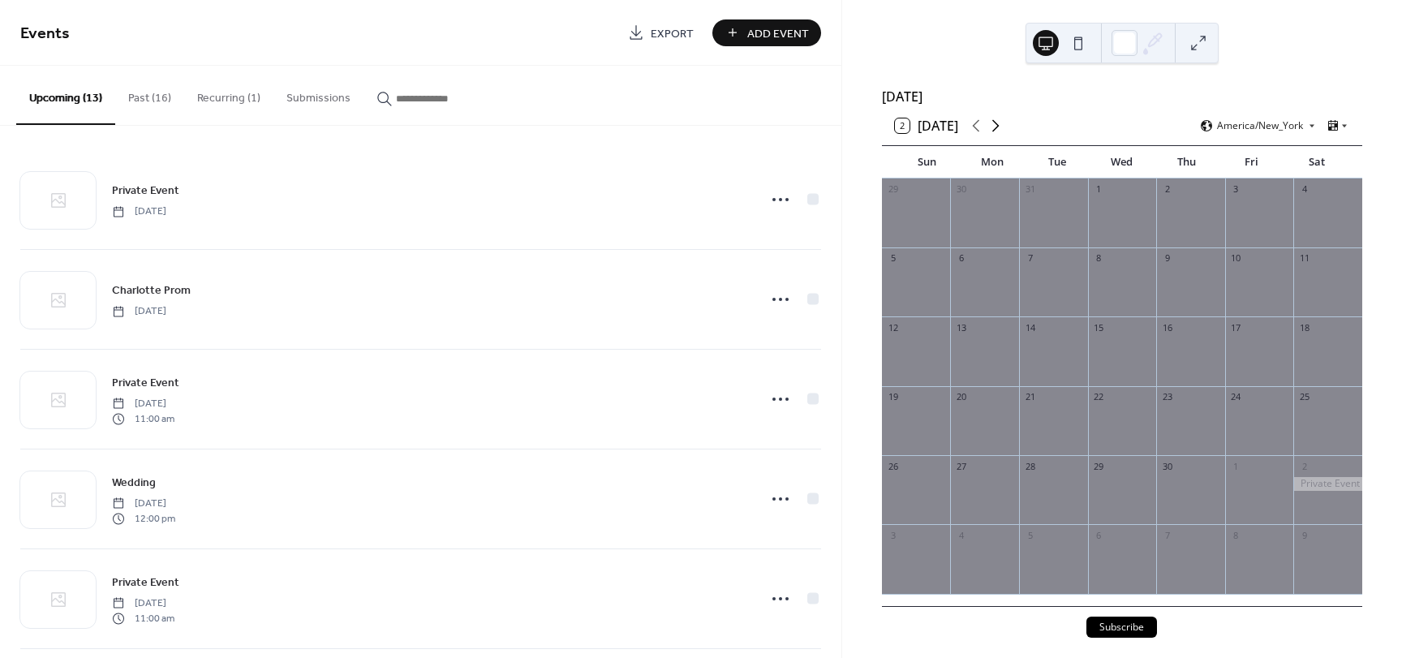
click at [998, 136] on icon at bounding box center [995, 125] width 19 height 19
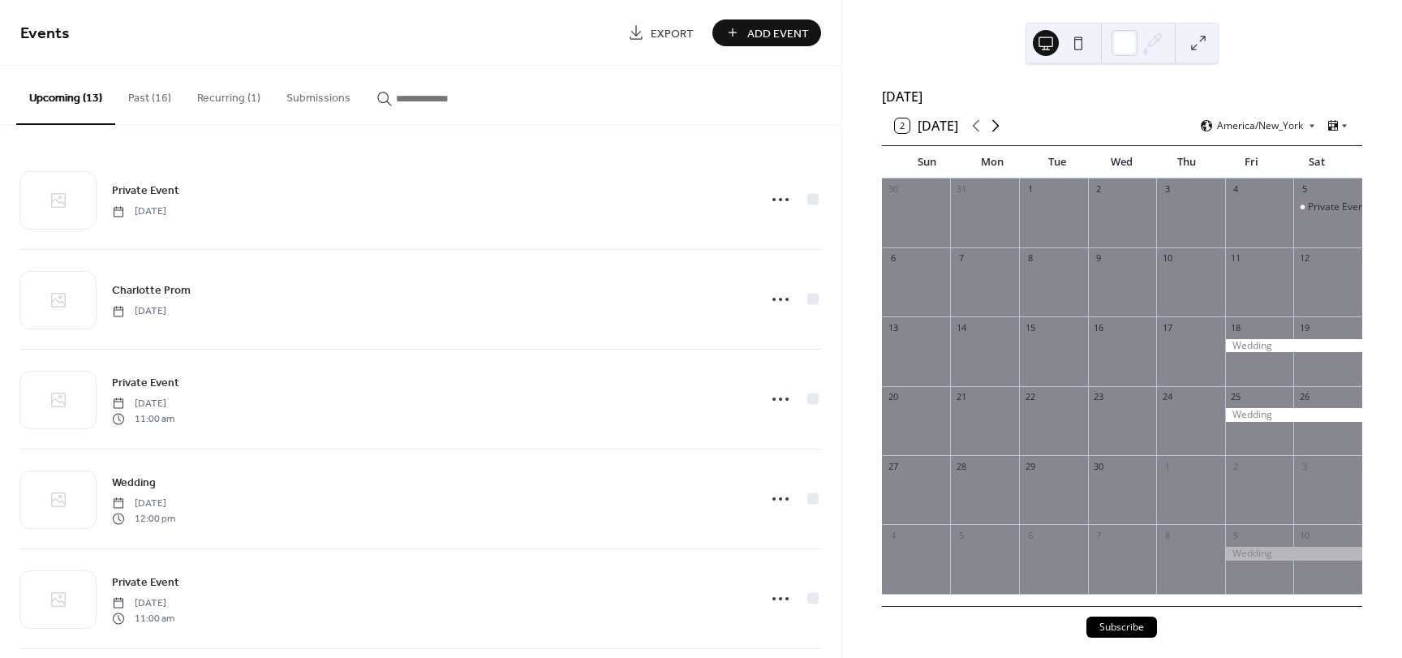
click at [998, 136] on icon at bounding box center [995, 125] width 19 height 19
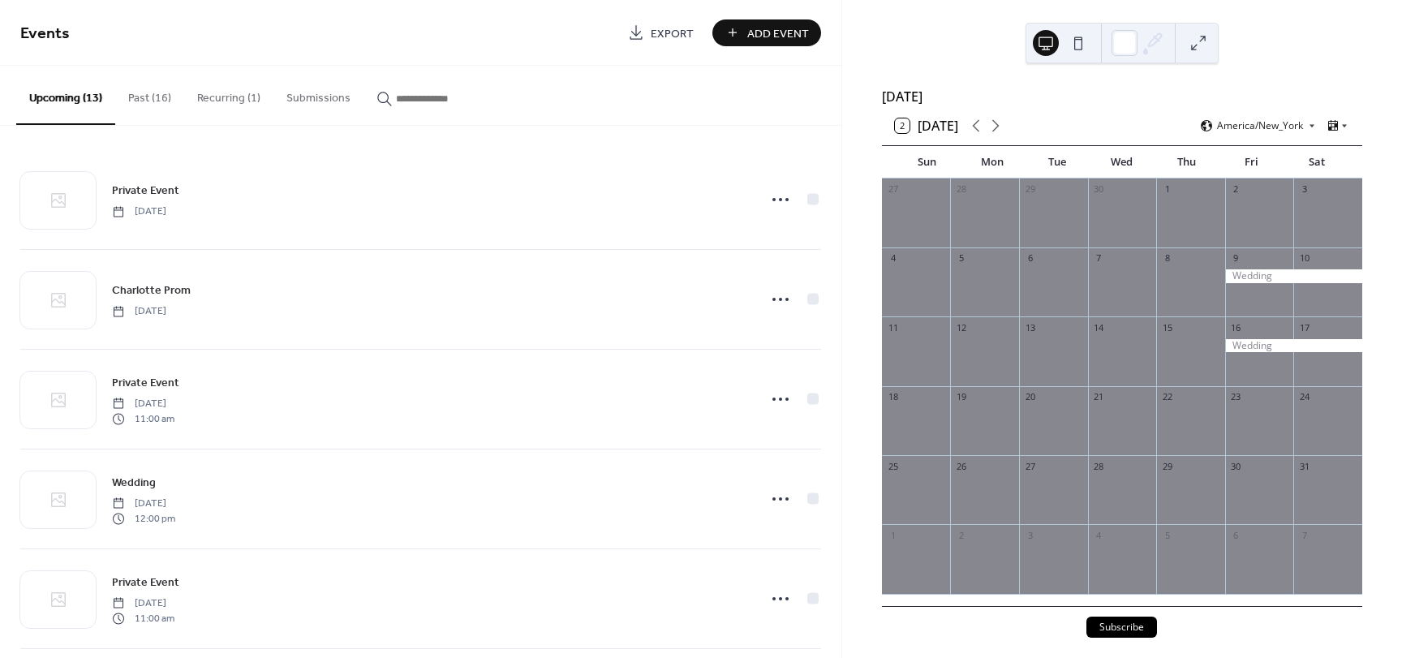
drag, startPoint x: 840, startPoint y: 294, endPoint x: 861, endPoint y: 384, distance: 92.5
click at [861, 384] on div "[DATE] 2 [DATE] America/New_York Sun Mon Tue Wed Thu Fri Sat 27 28 29 30 1 2 3 …" at bounding box center [1122, 329] width 560 height 658
drag, startPoint x: 836, startPoint y: 217, endPoint x: 834, endPoint y: 290, distance: 73.0
click at [834, 290] on div "Private Event [DATE] Charlotte Prom [DATE] Private Event [DATE] 11:00 am Weddin…" at bounding box center [420, 392] width 841 height 532
click at [833, 286] on div "Private Event [DATE] Charlotte Prom [DATE] Private Event [DATE] 11:00 am Weddin…" at bounding box center [420, 392] width 841 height 532
